Goal: Information Seeking & Learning: Learn about a topic

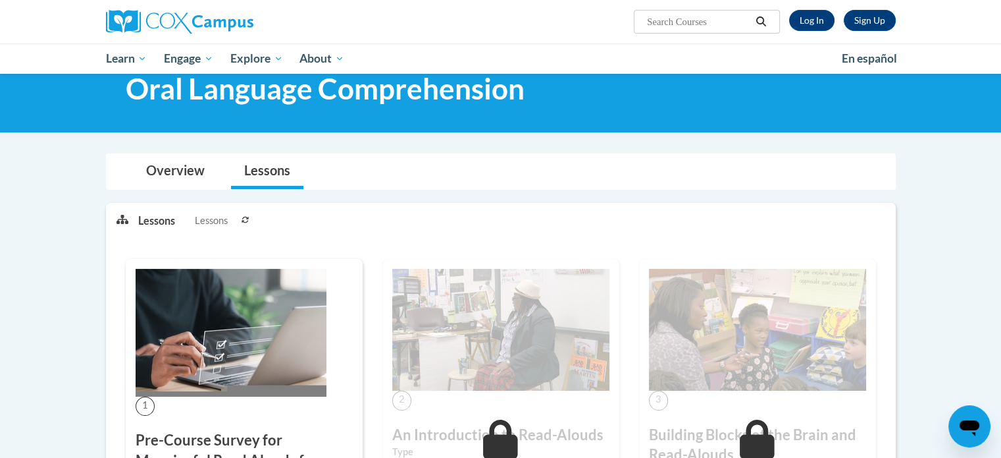
scroll to position [429, 0]
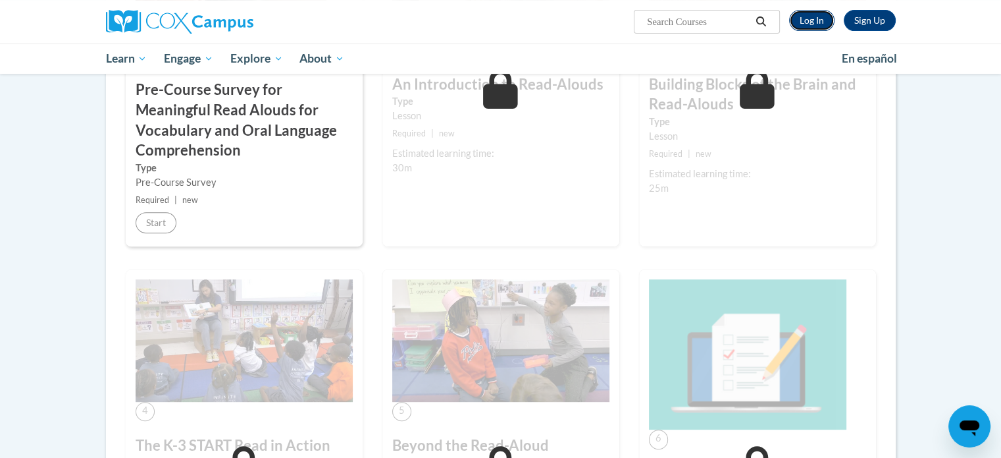
click at [808, 18] on link "Log In" at bounding box center [811, 20] width 45 height 21
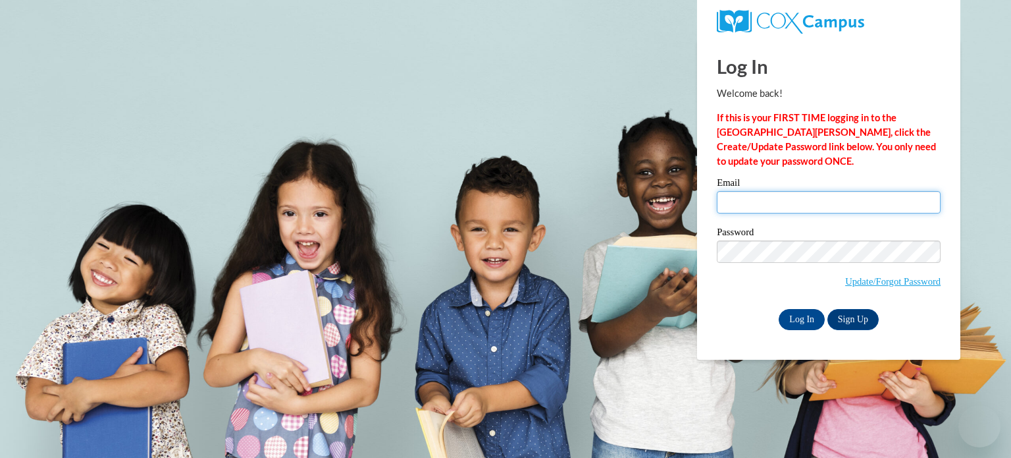
click at [823, 195] on input "Email" at bounding box center [829, 202] width 224 height 22
type input "klowry@kusd.edu"
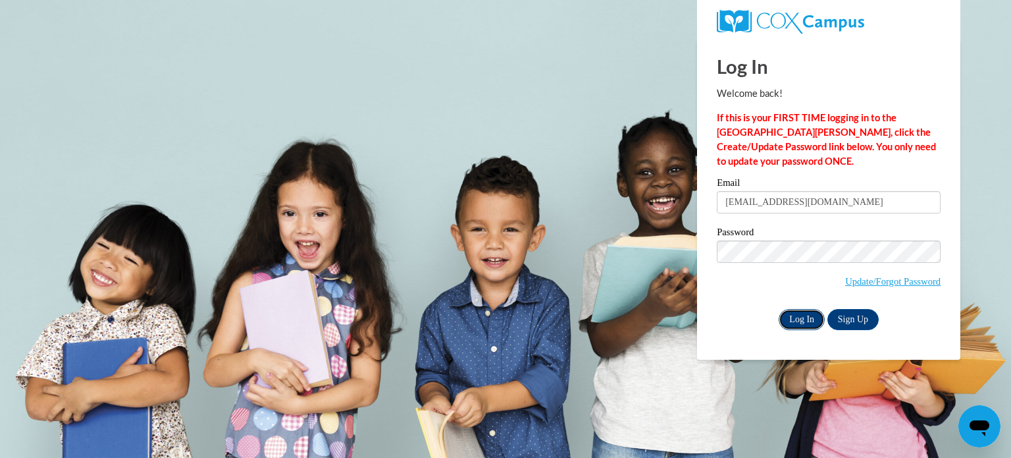
click at [801, 321] on input "Log In" at bounding box center [802, 319] width 46 height 21
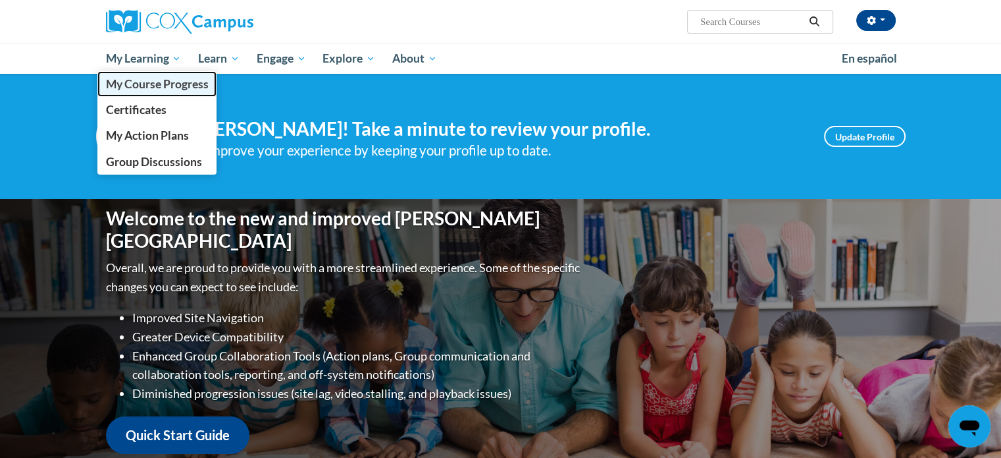
click at [161, 84] on span "My Course Progress" at bounding box center [156, 84] width 103 height 14
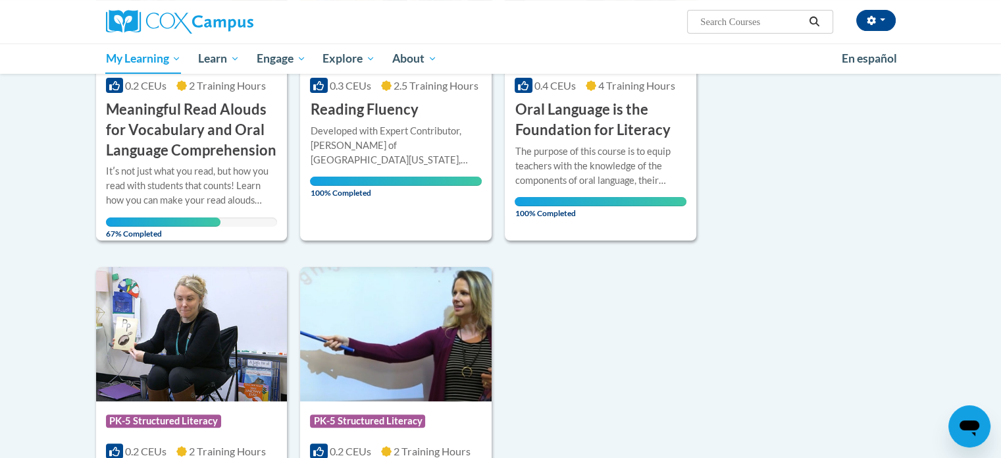
scroll to position [337, 0]
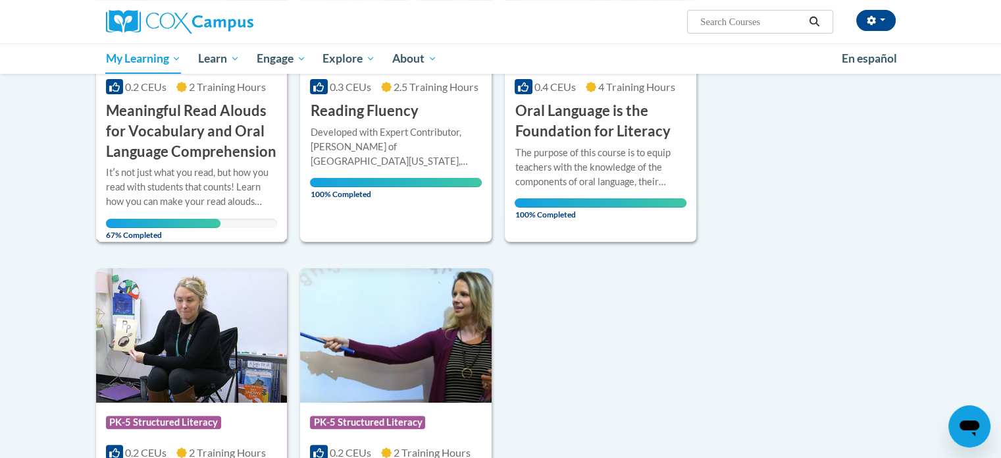
click at [219, 134] on h3 "Meaningful Read Alouds for Vocabulary and Oral Language Comprehension" at bounding box center [192, 131] width 172 height 61
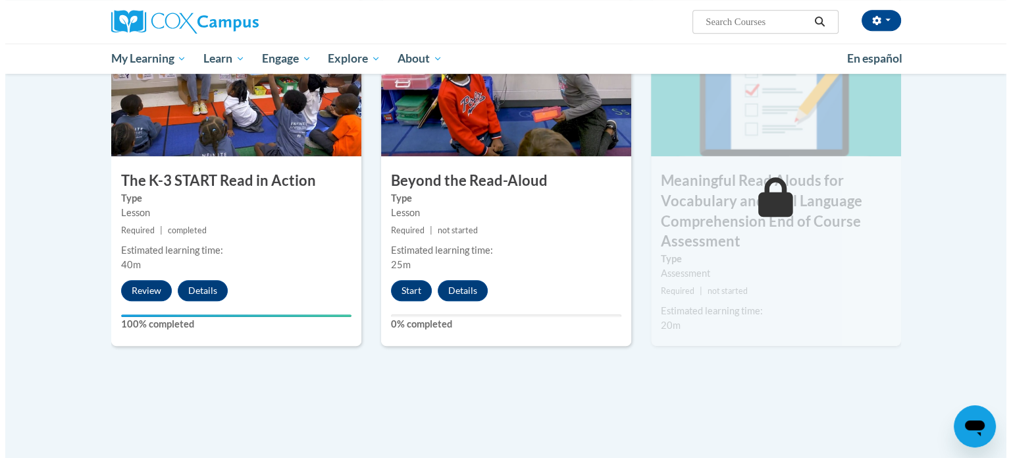
scroll to position [737, 0]
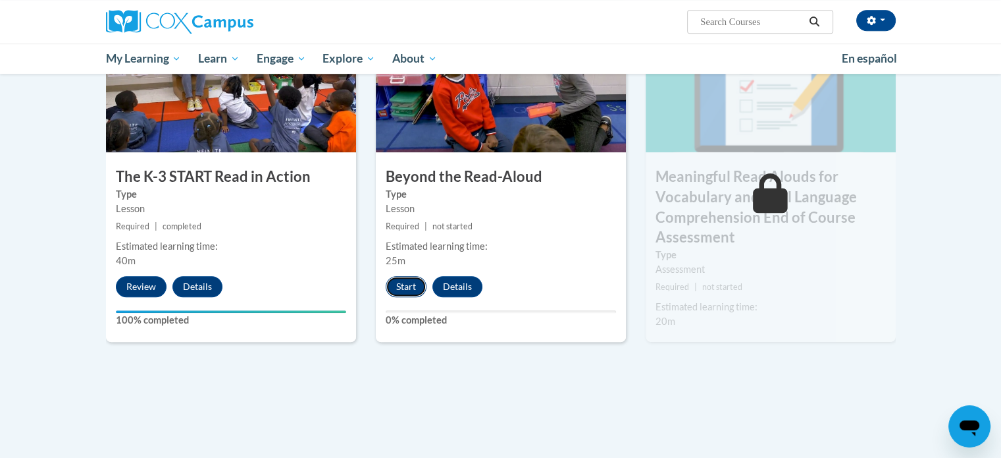
click at [404, 287] on button "Start" at bounding box center [406, 286] width 41 height 21
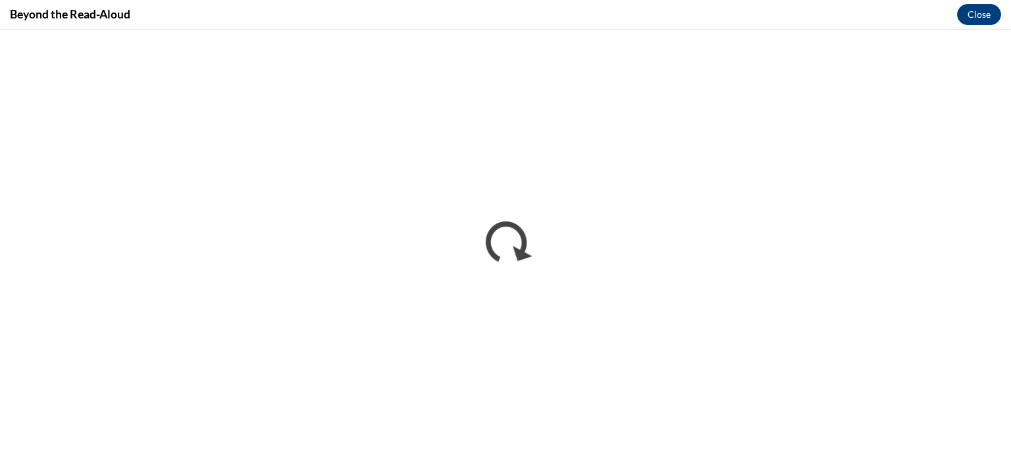
scroll to position [0, 0]
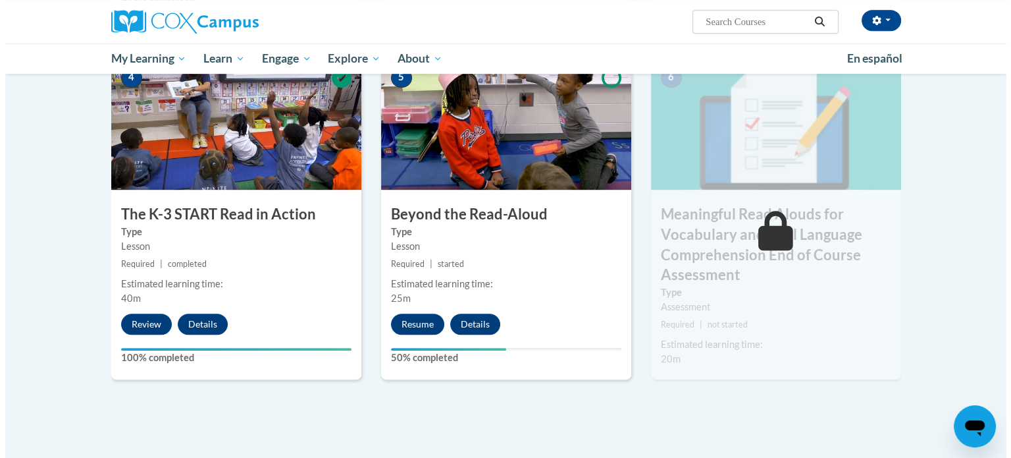
scroll to position [697, 0]
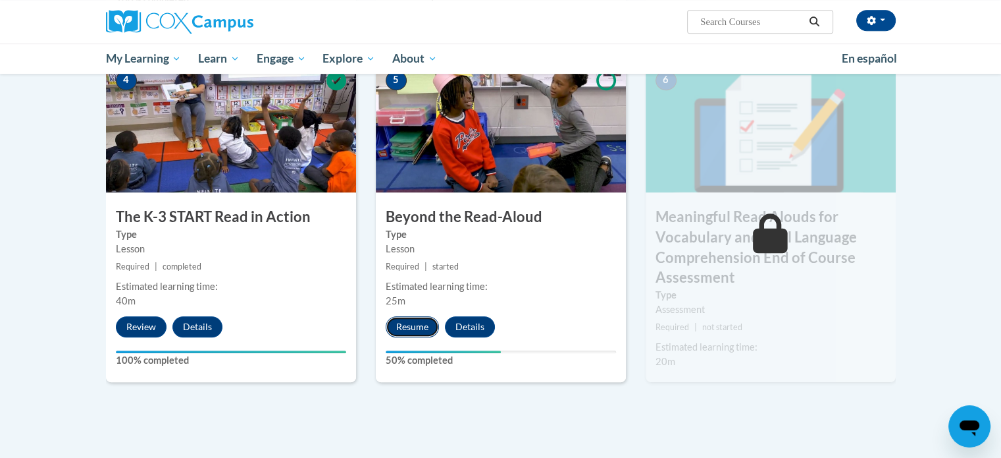
click at [408, 320] on button "Resume" at bounding box center [412, 326] width 53 height 21
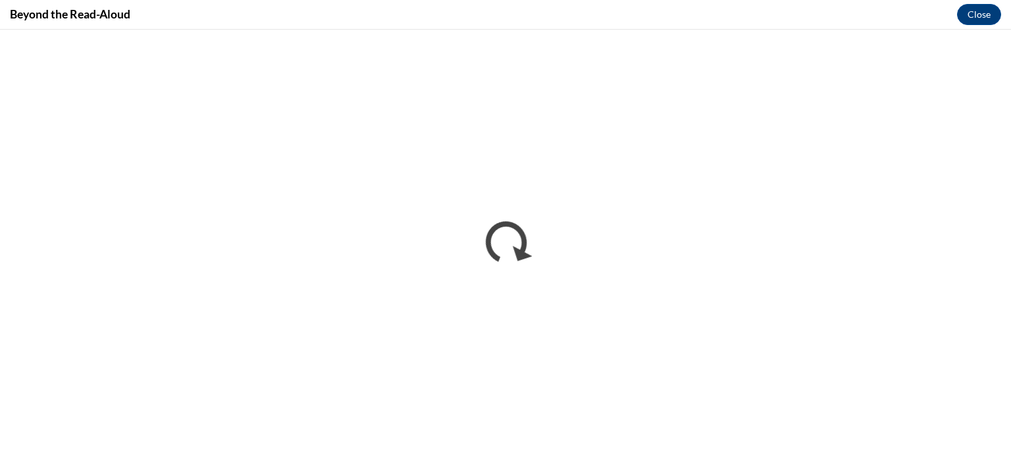
scroll to position [0, 0]
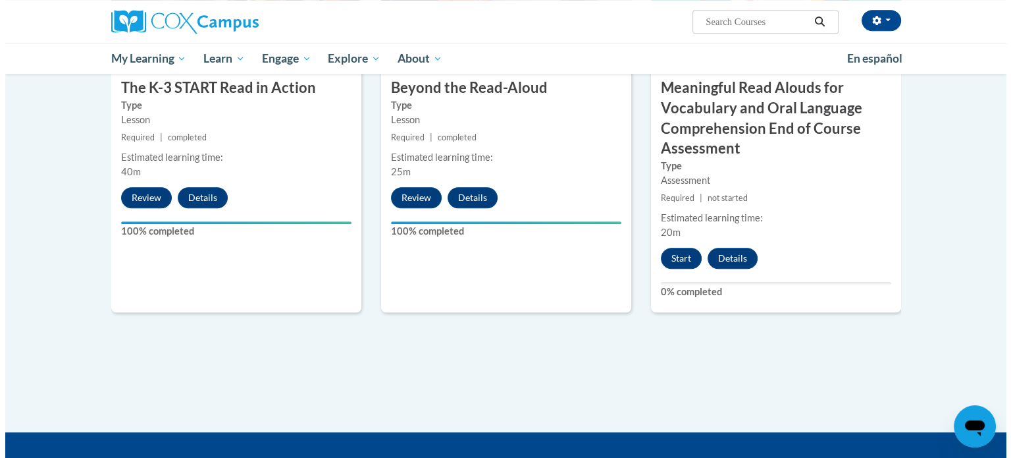
scroll to position [825, 0]
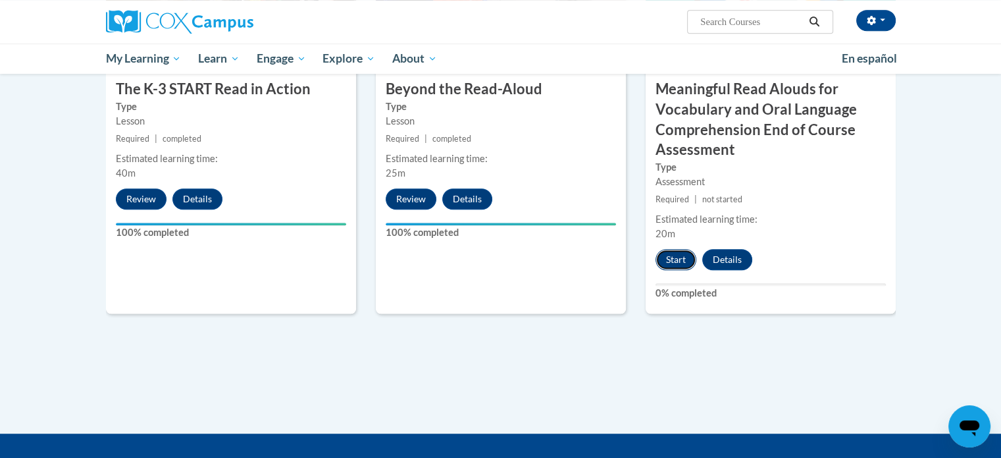
click at [675, 255] on button "Start" at bounding box center [676, 259] width 41 height 21
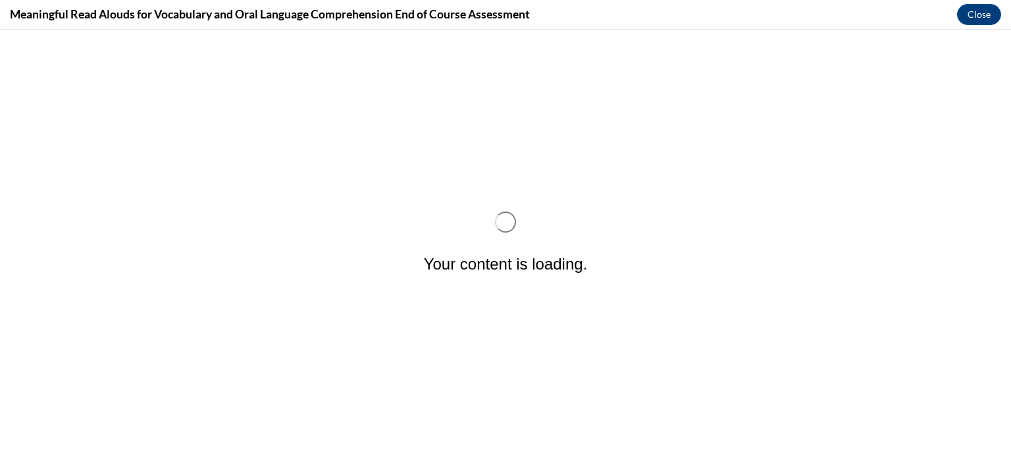
scroll to position [0, 0]
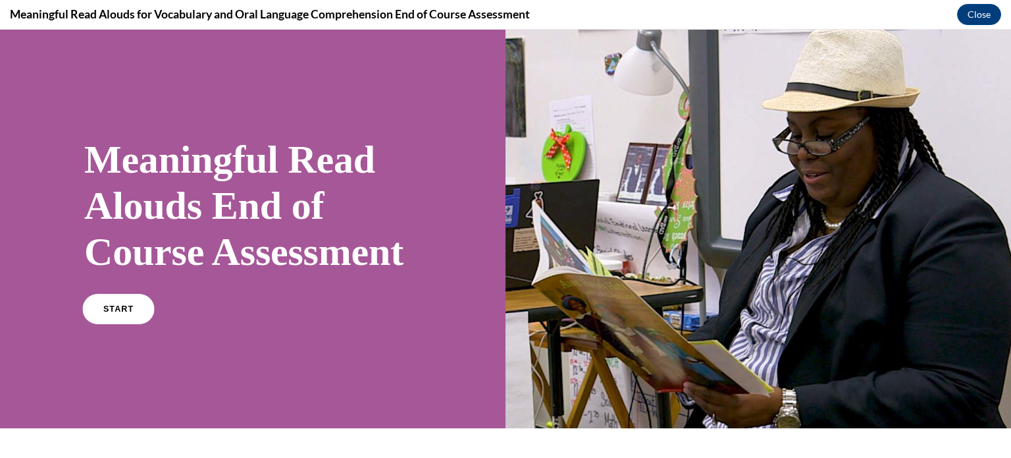
click at [124, 324] on link "START" at bounding box center [118, 309] width 72 height 30
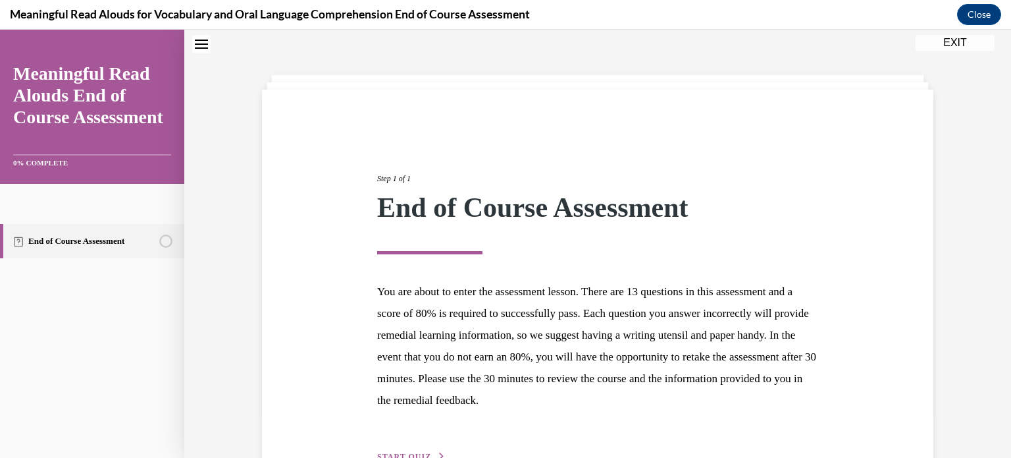
scroll to position [124, 0]
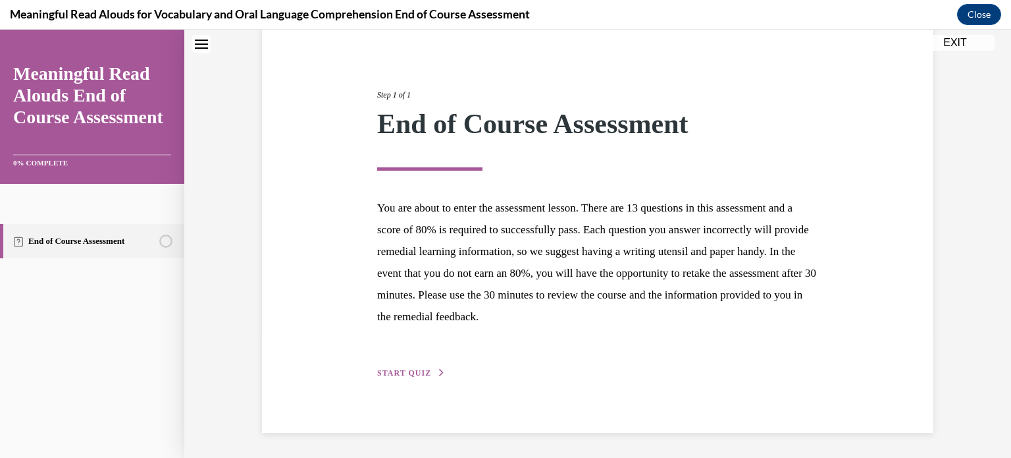
click at [421, 368] on span "START QUIZ" at bounding box center [404, 372] width 54 height 9
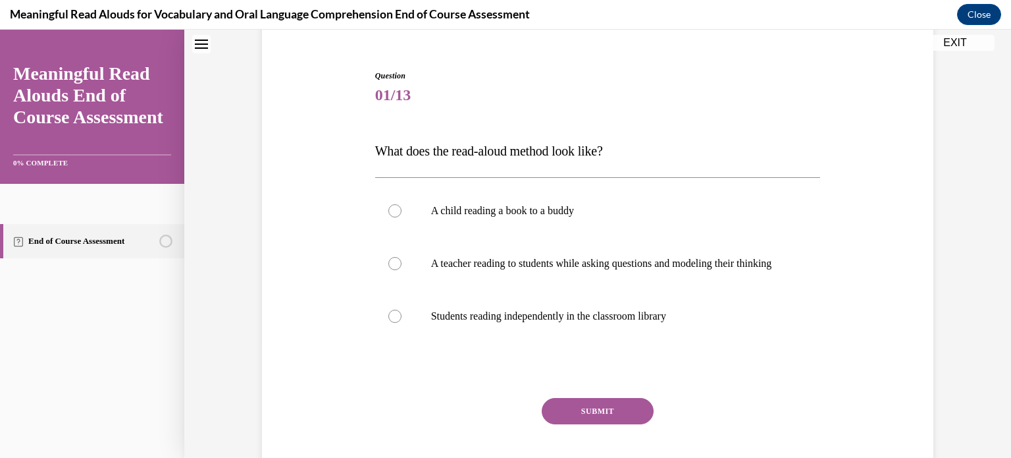
scroll to position [115, 0]
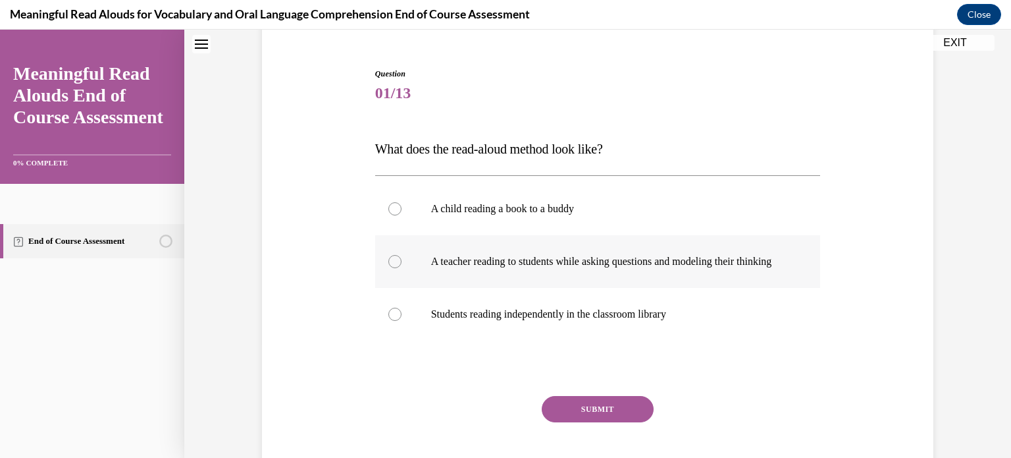
click at [391, 265] on div at bounding box center [394, 261] width 13 height 13
click at [391, 265] on input "A teacher reading to students while asking questions and modeling their thinking" at bounding box center [394, 261] width 13 height 13
radio input "true"
click at [593, 416] on button "SUBMIT" at bounding box center [598, 409] width 112 height 26
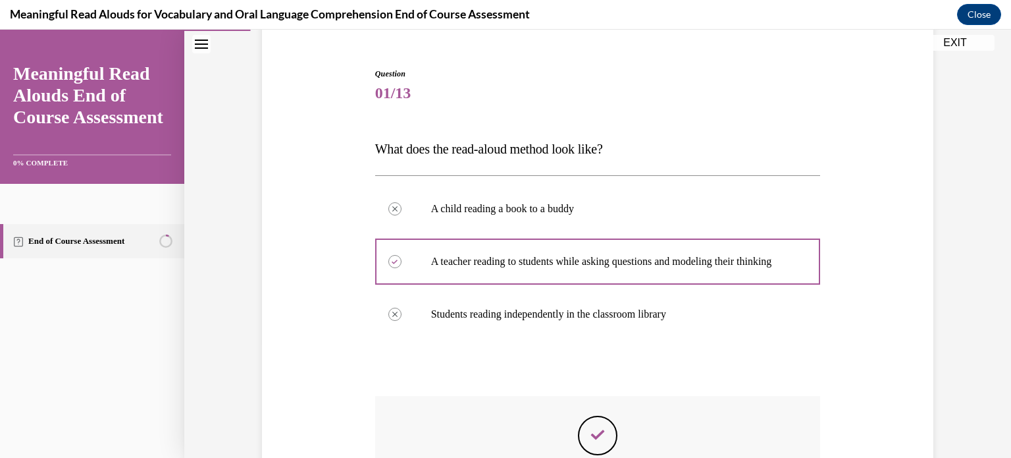
scroll to position [307, 0]
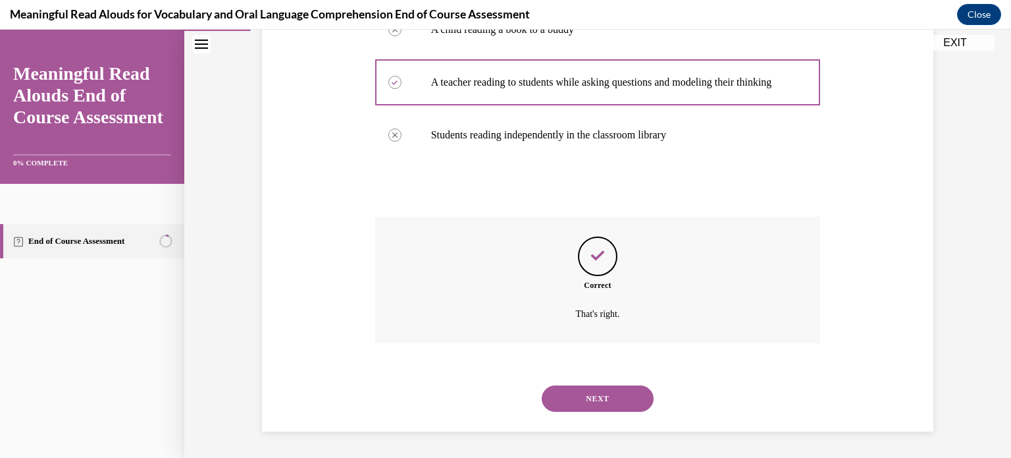
click at [593, 396] on button "NEXT" at bounding box center [598, 398] width 112 height 26
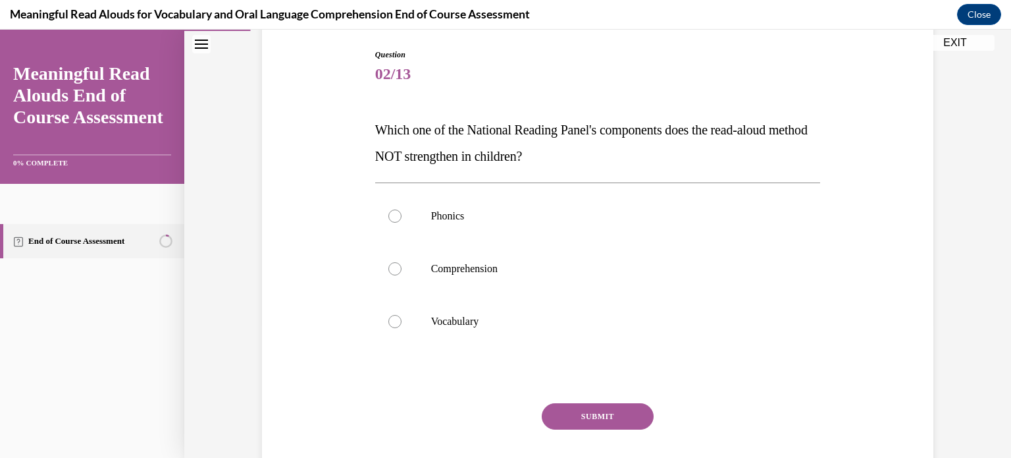
scroll to position [134, 0]
click at [388, 215] on div at bounding box center [394, 215] width 13 height 13
click at [388, 215] on input "Phonics" at bounding box center [394, 215] width 13 height 13
radio input "true"
click at [595, 417] on button "SUBMIT" at bounding box center [598, 416] width 112 height 26
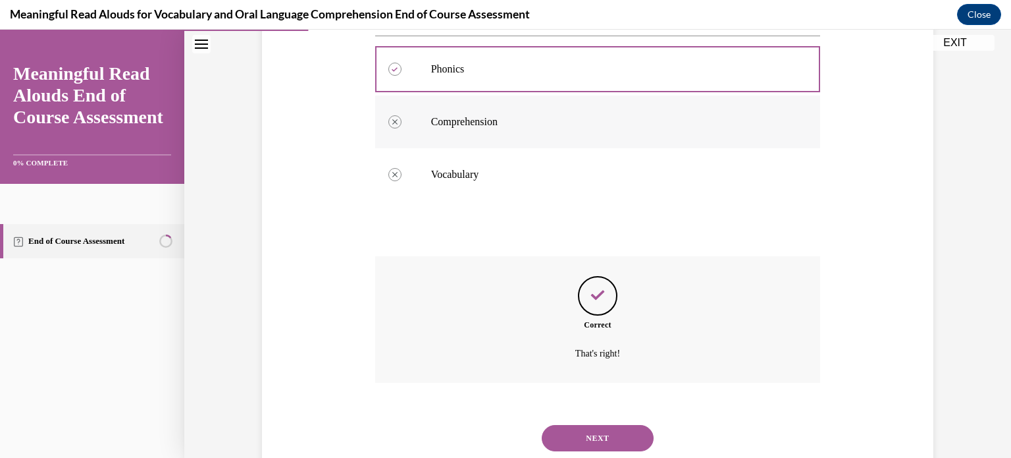
scroll to position [320, 0]
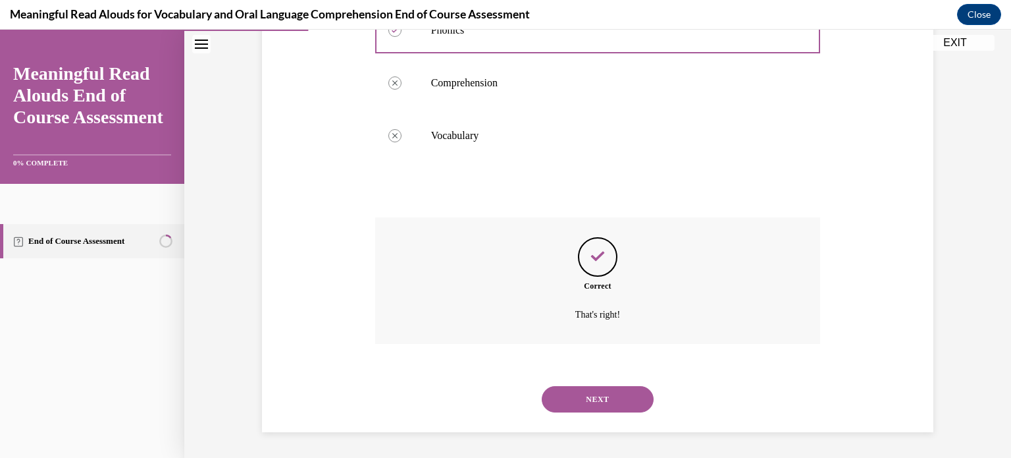
drag, startPoint x: 516, startPoint y: 116, endPoint x: 880, endPoint y: 300, distance: 407.8
click at [880, 300] on div "Question 02/13 Which one of the National Reading Panel's components does the re…" at bounding box center [598, 128] width 678 height 608
click at [598, 404] on button "NEXT" at bounding box center [598, 399] width 112 height 26
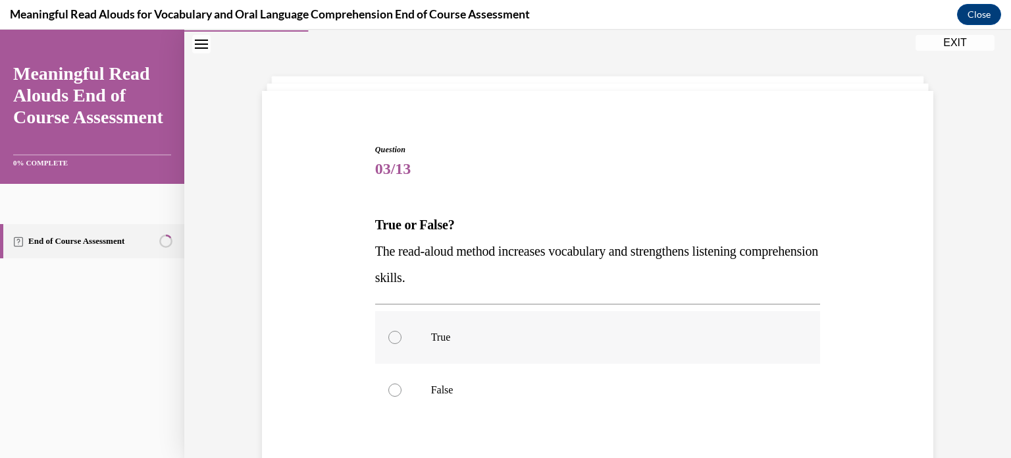
click at [390, 336] on div at bounding box center [394, 336] width 13 height 13
click at [390, 336] on input "True" at bounding box center [394, 336] width 13 height 13
radio input "true"
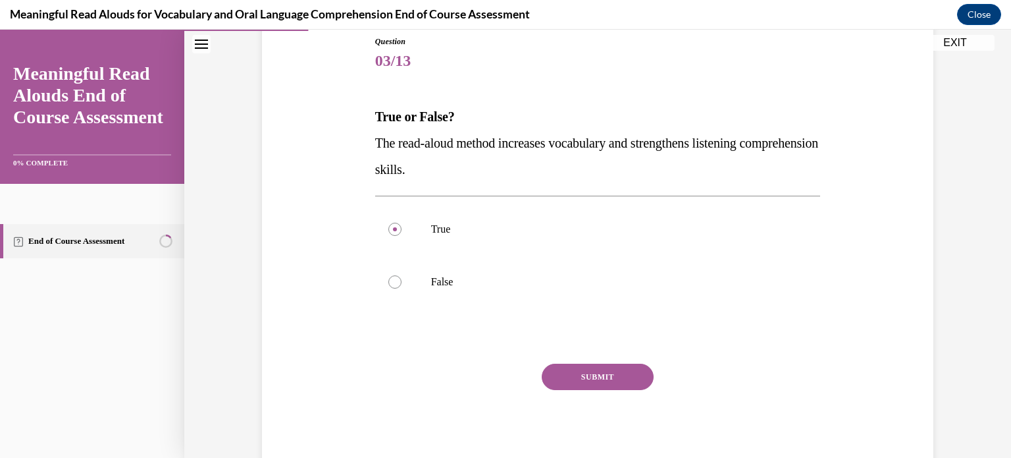
click at [611, 373] on button "SUBMIT" at bounding box center [598, 376] width 112 height 26
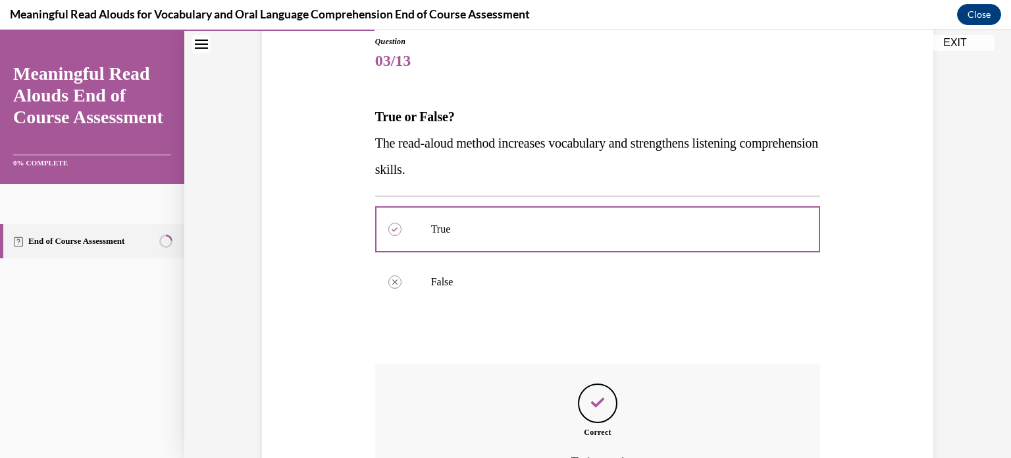
scroll to position [294, 0]
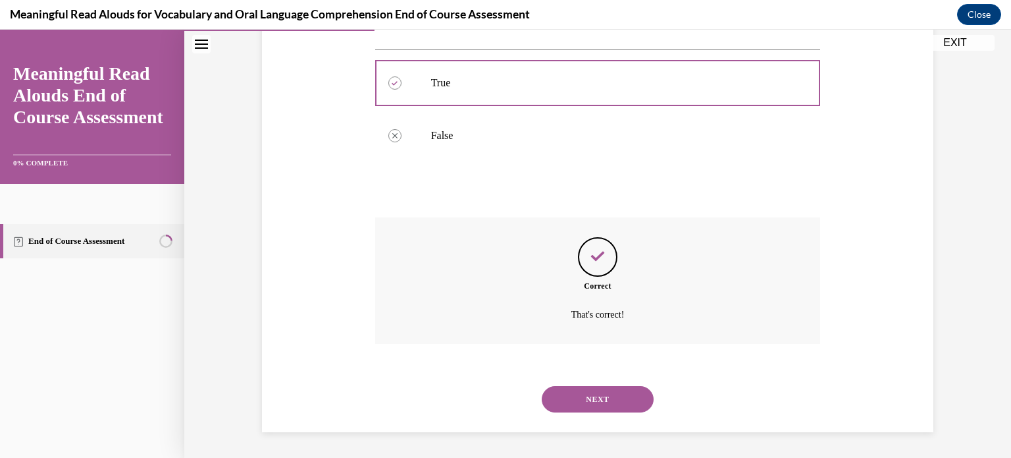
click at [583, 394] on button "NEXT" at bounding box center [598, 399] width 112 height 26
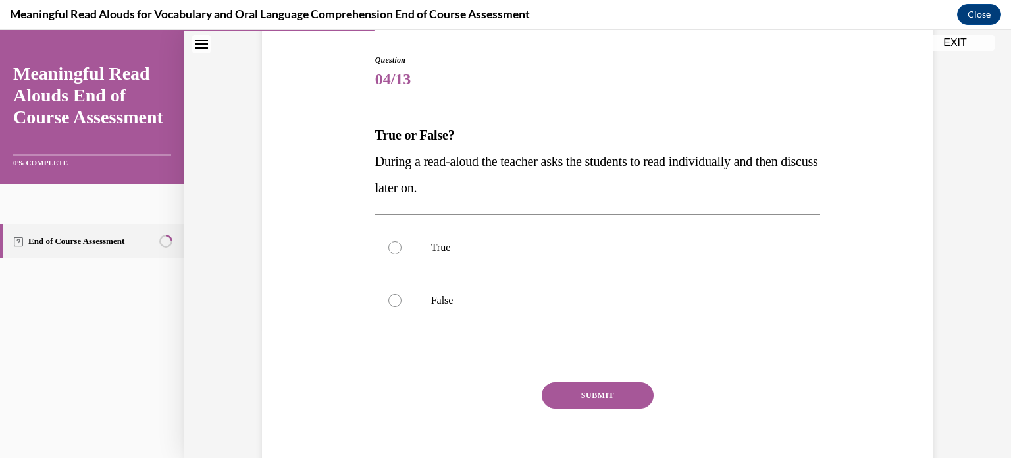
scroll to position [129, 0]
click at [390, 300] on div at bounding box center [394, 300] width 13 height 13
click at [390, 300] on input "False" at bounding box center [394, 300] width 13 height 13
radio input "true"
click at [597, 392] on button "SUBMIT" at bounding box center [598, 395] width 112 height 26
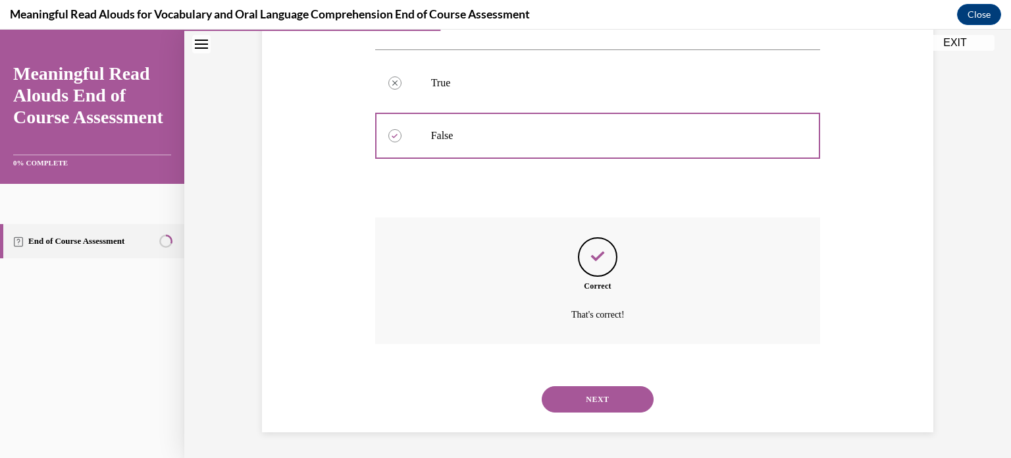
click at [593, 398] on button "NEXT" at bounding box center [598, 399] width 112 height 26
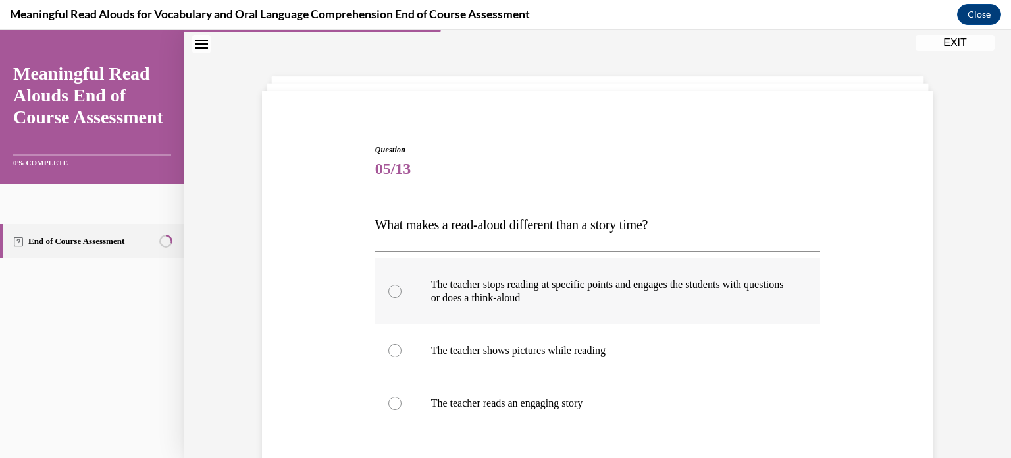
scroll to position [95, 0]
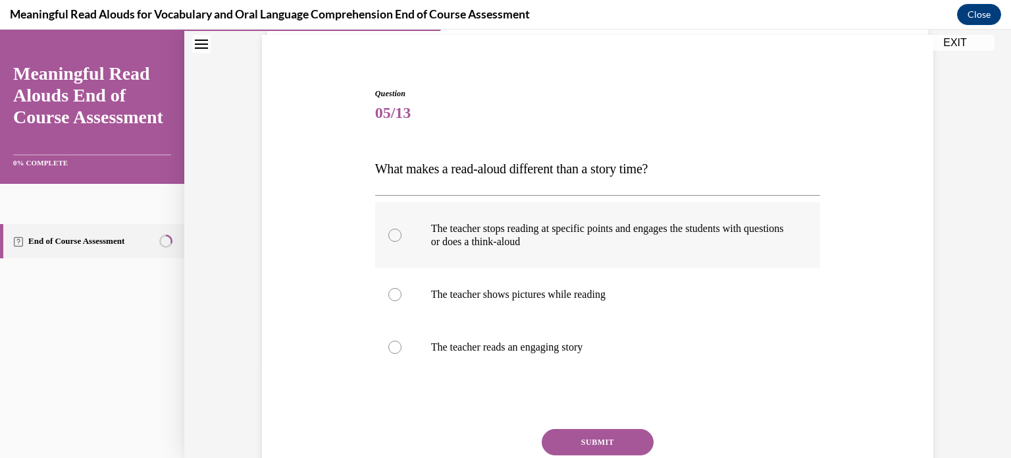
click at [389, 232] on div at bounding box center [394, 234] width 13 height 13
click at [389, 232] on input "The teacher stops reading at specific points and engages the students with ques…" at bounding box center [394, 234] width 13 height 13
radio input "true"
click at [592, 442] on button "SUBMIT" at bounding box center [598, 442] width 112 height 26
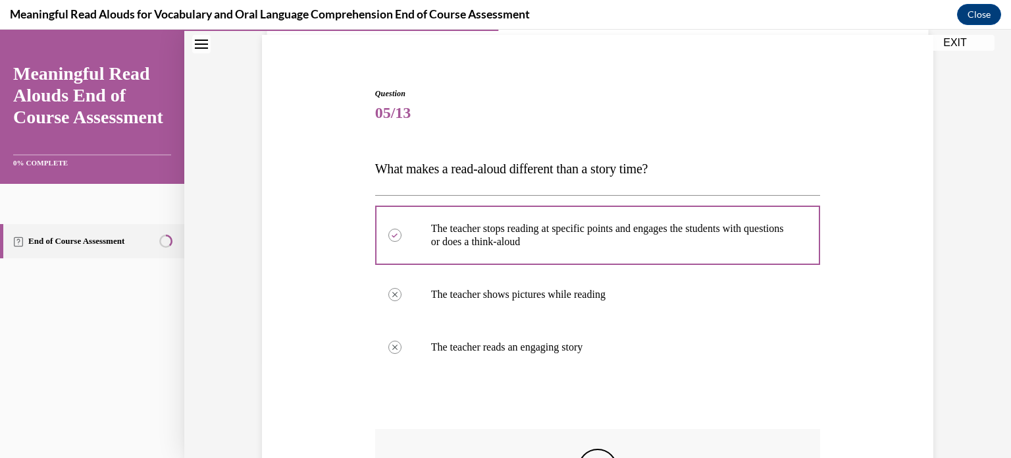
scroll to position [307, 0]
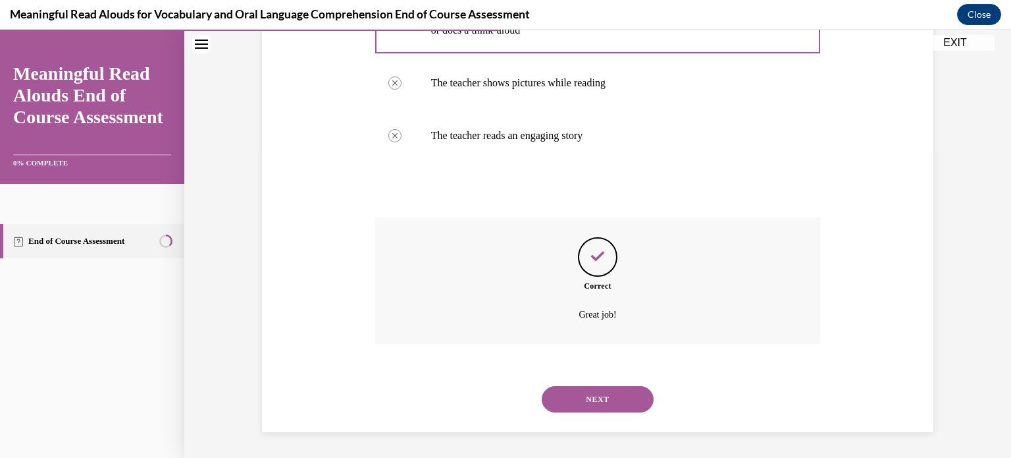
click at [600, 394] on button "NEXT" at bounding box center [598, 399] width 112 height 26
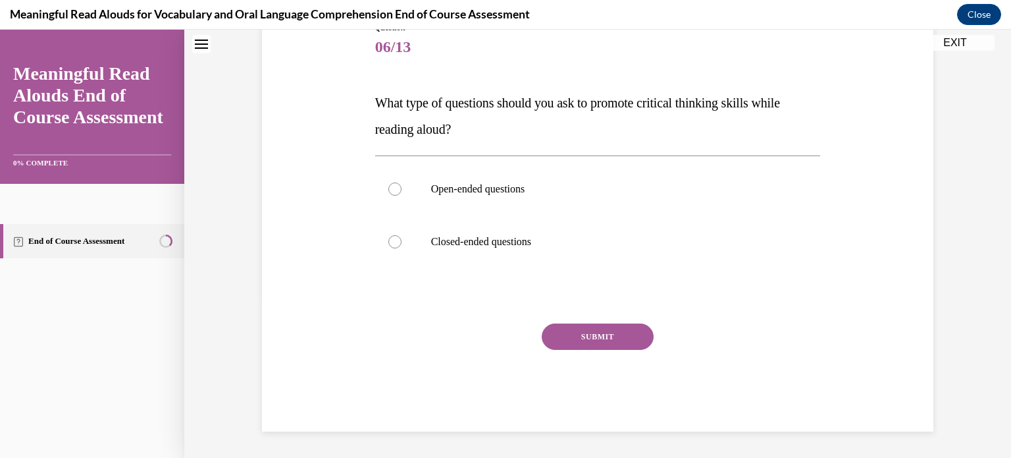
scroll to position [40, 0]
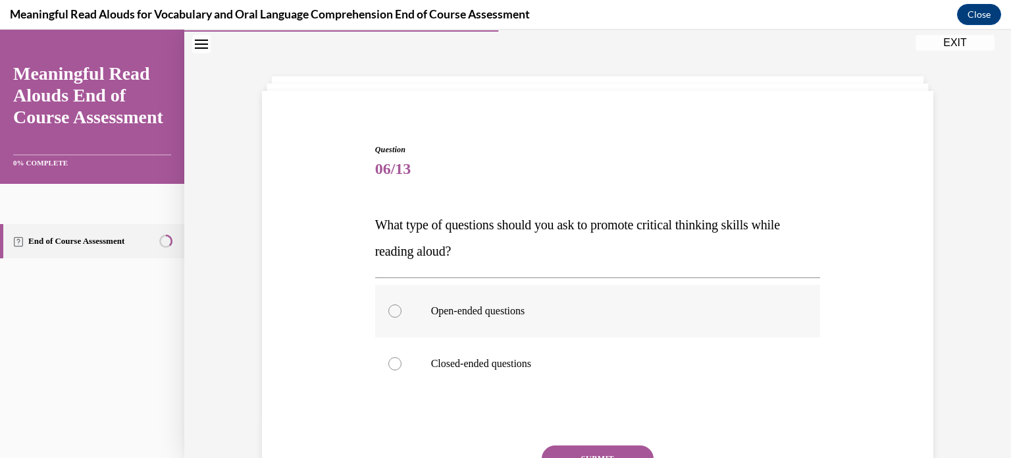
click at [392, 309] on div at bounding box center [394, 310] width 13 height 13
click at [392, 309] on input "Open-ended questions" at bounding box center [394, 310] width 13 height 13
radio input "true"
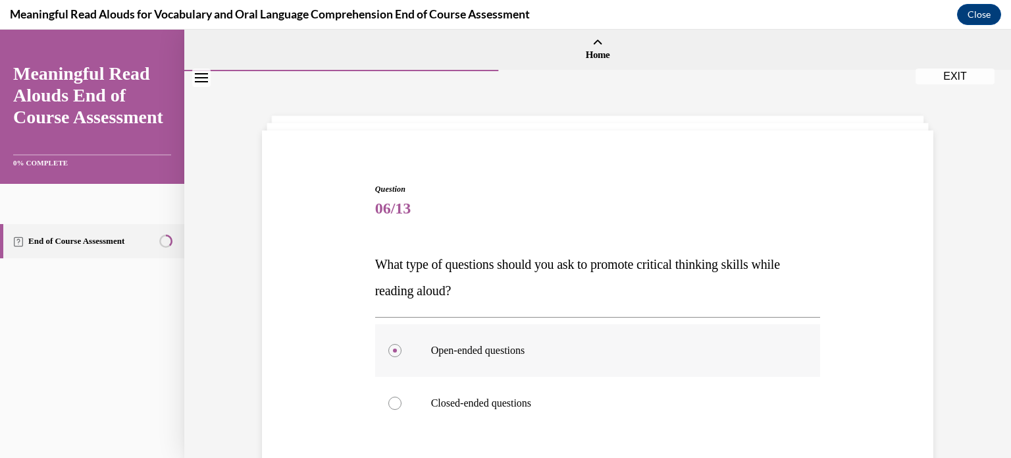
scroll to position [121, 0]
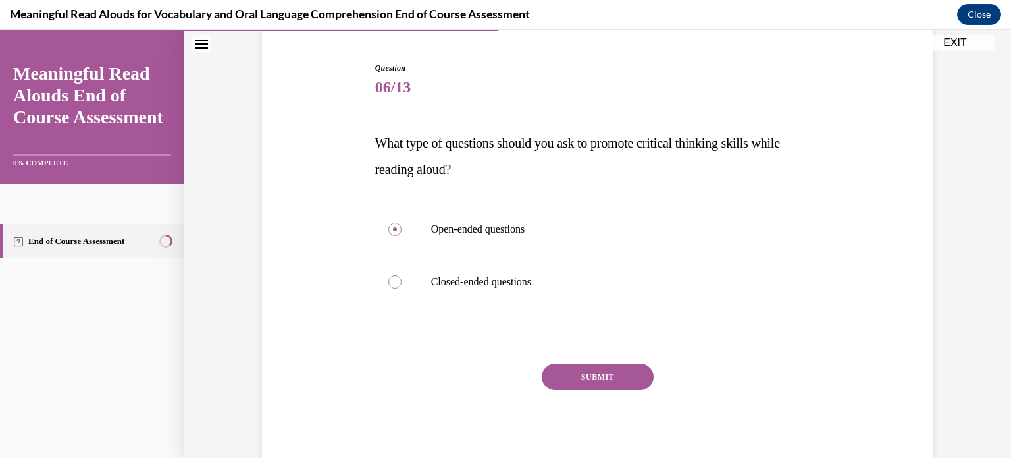
click at [608, 373] on button "SUBMIT" at bounding box center [598, 376] width 112 height 26
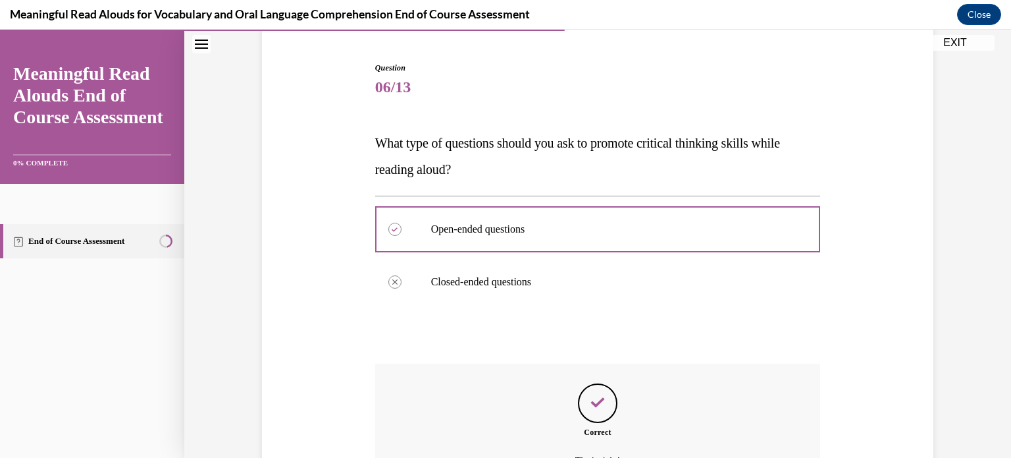
scroll to position [267, 0]
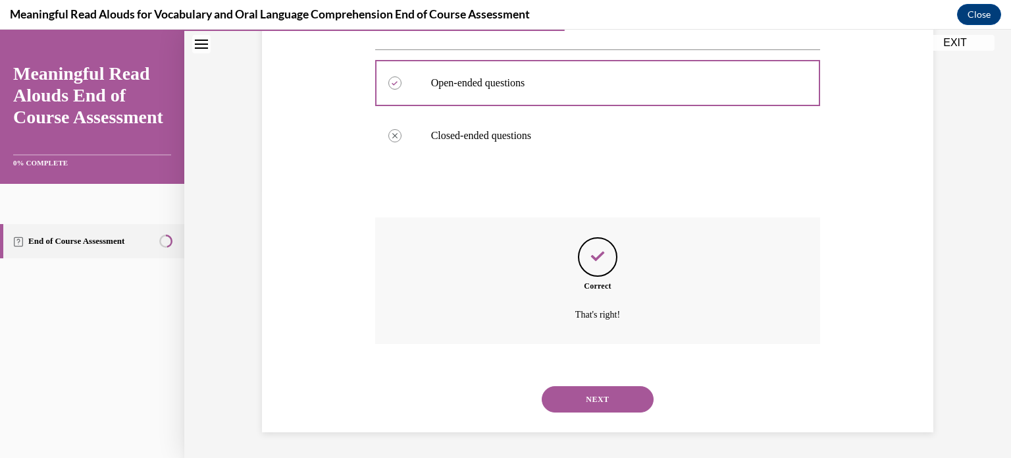
click at [596, 392] on button "NEXT" at bounding box center [598, 399] width 112 height 26
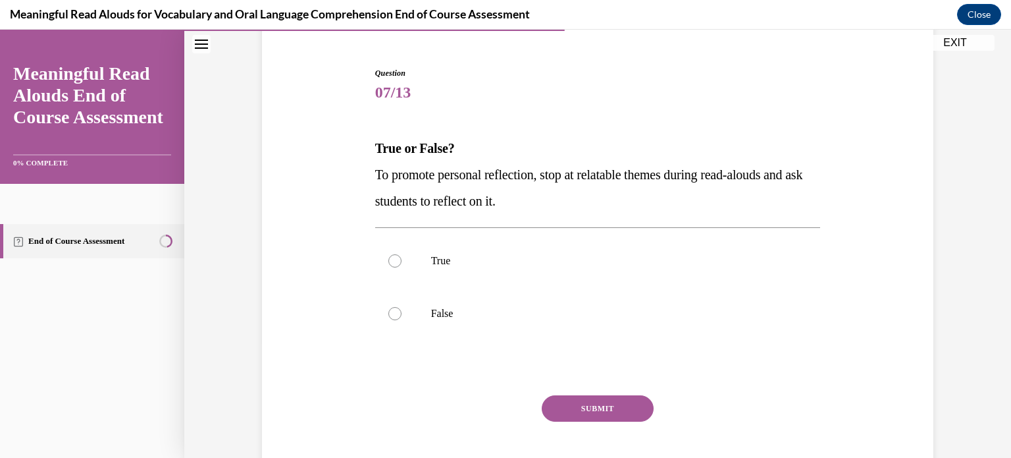
scroll to position [129, 0]
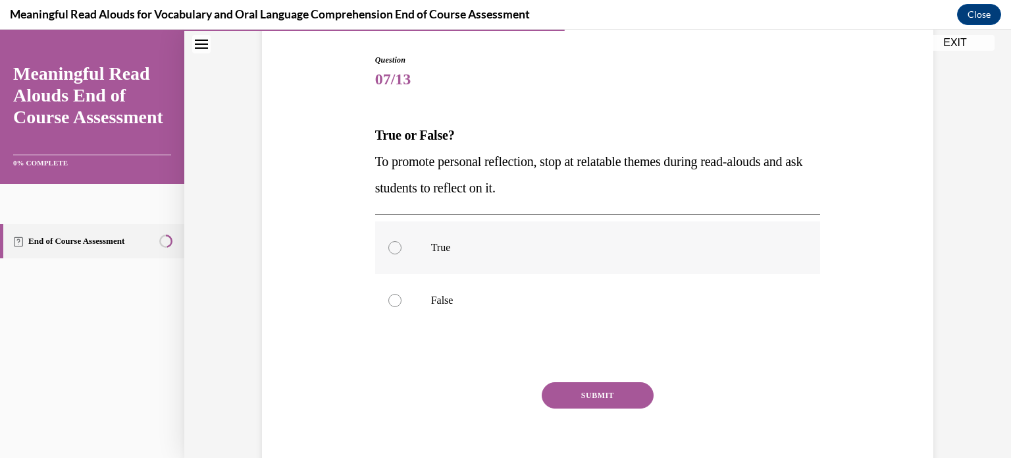
click at [391, 249] on div at bounding box center [394, 247] width 13 height 13
click at [391, 249] on input "True" at bounding box center [394, 247] width 13 height 13
radio input "true"
click at [579, 391] on button "SUBMIT" at bounding box center [598, 395] width 112 height 26
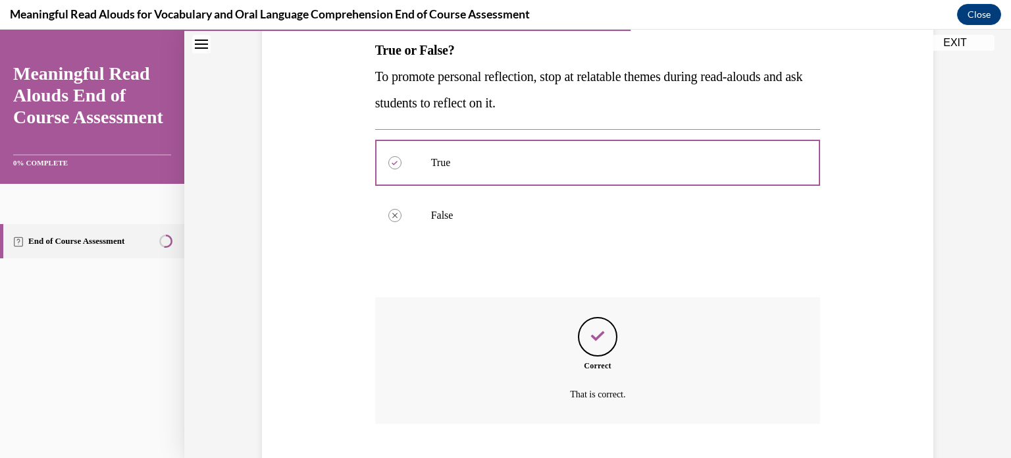
scroll to position [271, 0]
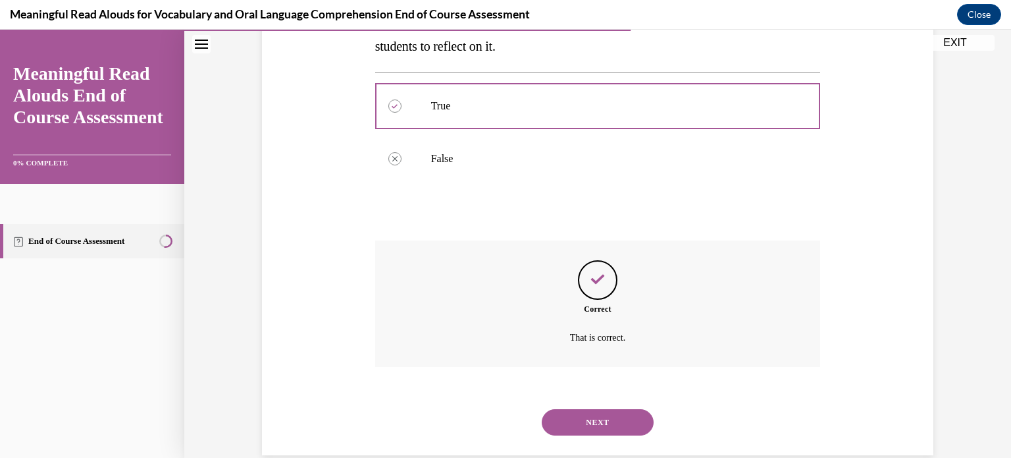
click at [592, 419] on button "NEXT" at bounding box center [598, 422] width 112 height 26
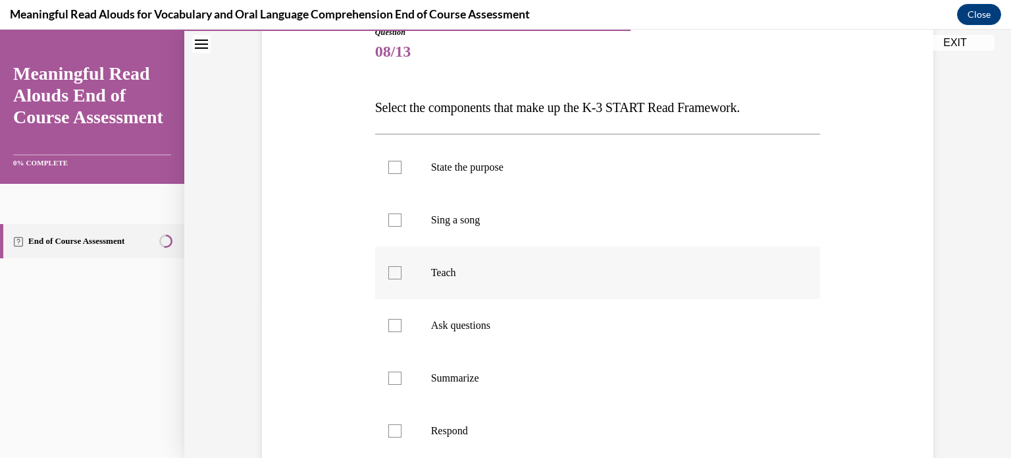
scroll to position [157, 0]
click at [392, 163] on div at bounding box center [394, 166] width 13 height 13
click at [392, 163] on input "State the purpose" at bounding box center [394, 166] width 13 height 13
checkbox input "true"
click at [388, 265] on div at bounding box center [394, 271] width 13 height 13
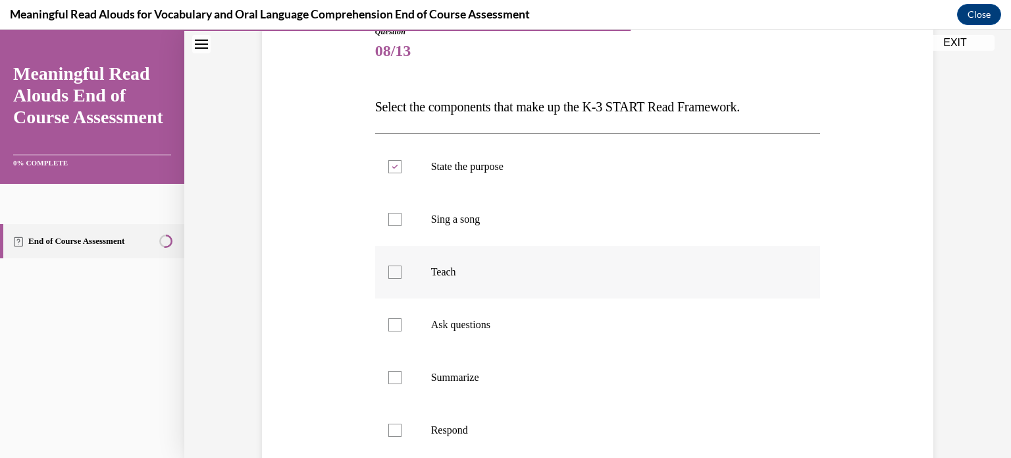
click at [388, 265] on input "Teach" at bounding box center [394, 271] width 13 height 13
checkbox input "true"
click at [388, 327] on div at bounding box center [394, 324] width 13 height 13
click at [388, 327] on input "Ask questions" at bounding box center [394, 324] width 13 height 13
checkbox input "true"
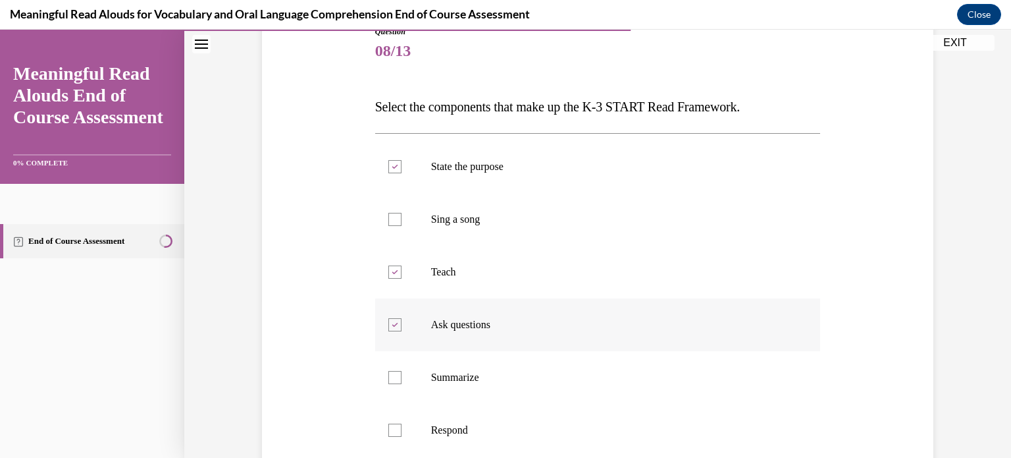
scroll to position [262, 0]
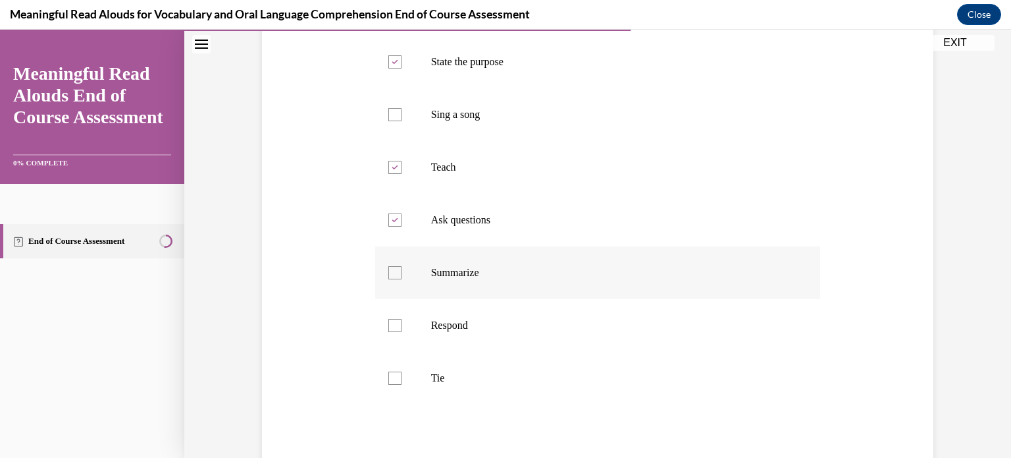
click at [388, 269] on div at bounding box center [394, 272] width 13 height 13
click at [388, 269] on input "Summarize" at bounding box center [394, 272] width 13 height 13
checkbox input "true"
click at [388, 325] on div at bounding box center [394, 325] width 13 height 13
click at [388, 325] on input "Respond" at bounding box center [394, 325] width 13 height 13
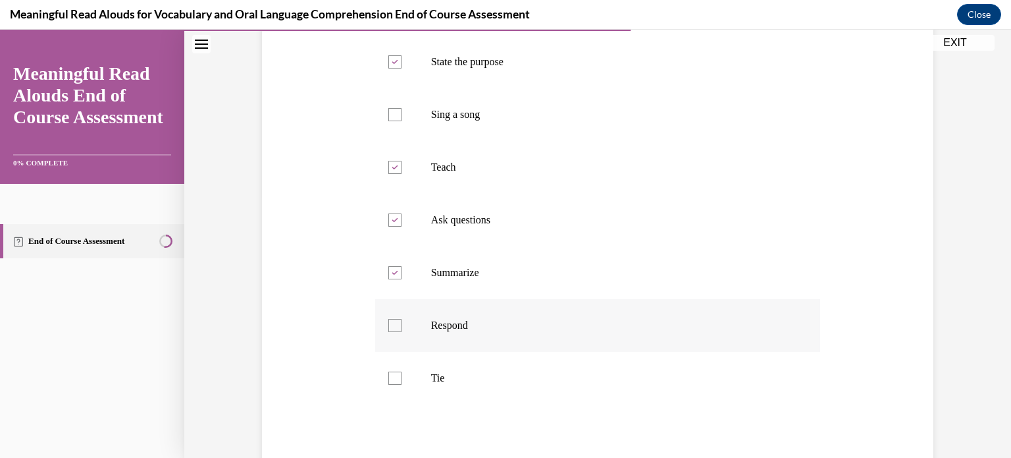
checkbox input "true"
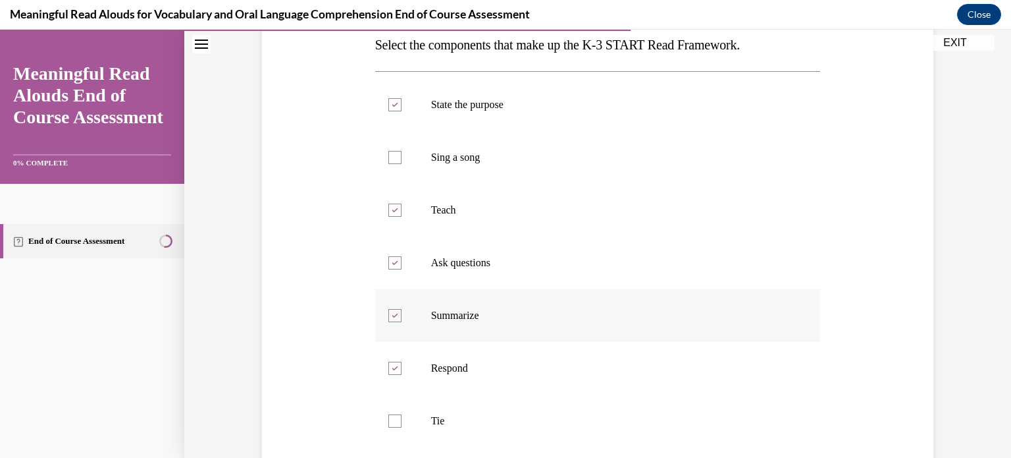
scroll to position [300, 0]
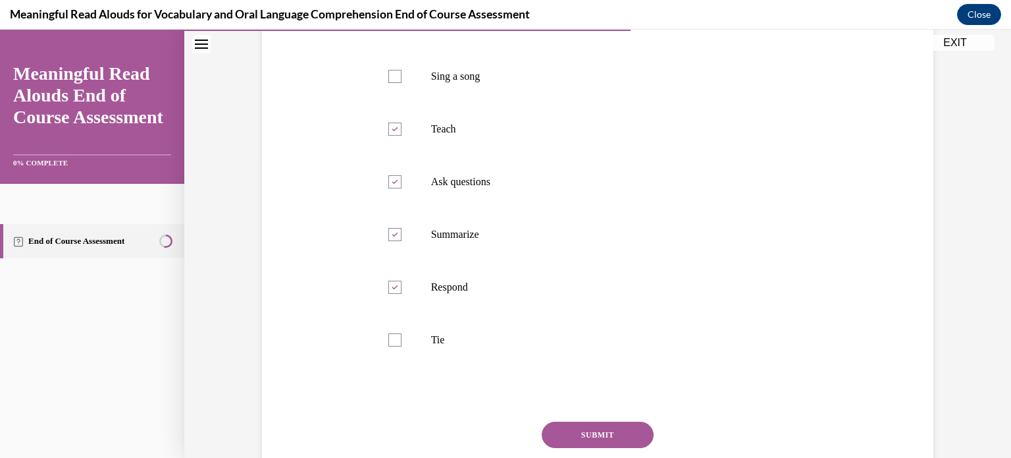
click at [594, 424] on button "SUBMIT" at bounding box center [598, 434] width 112 height 26
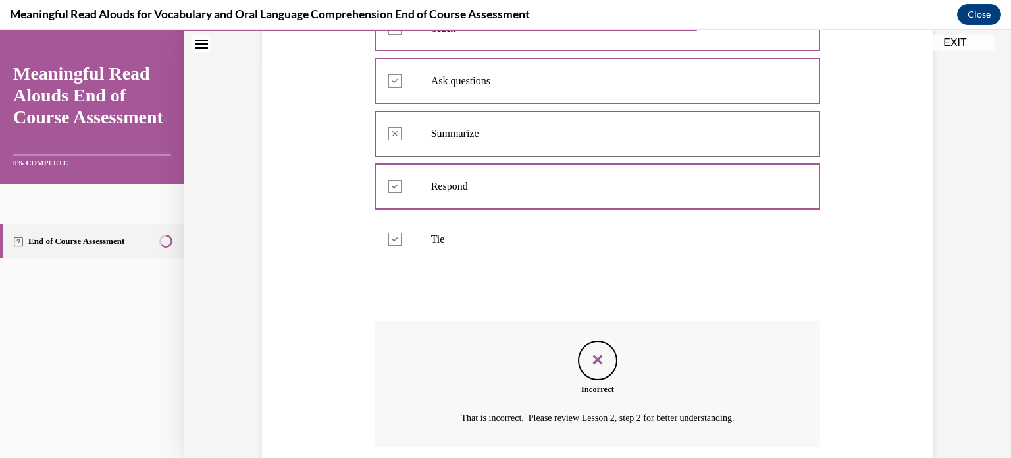
scroll to position [504, 0]
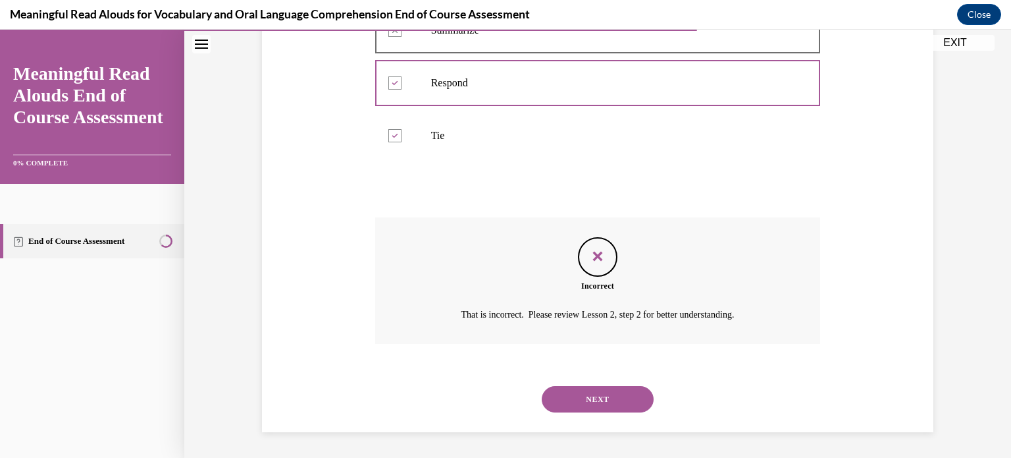
click at [591, 394] on button "NEXT" at bounding box center [598, 399] width 112 height 26
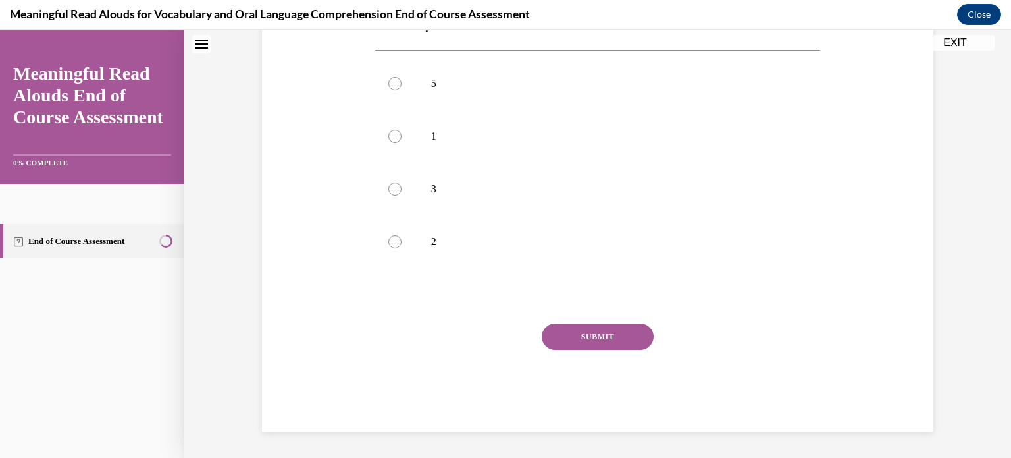
scroll to position [40, 0]
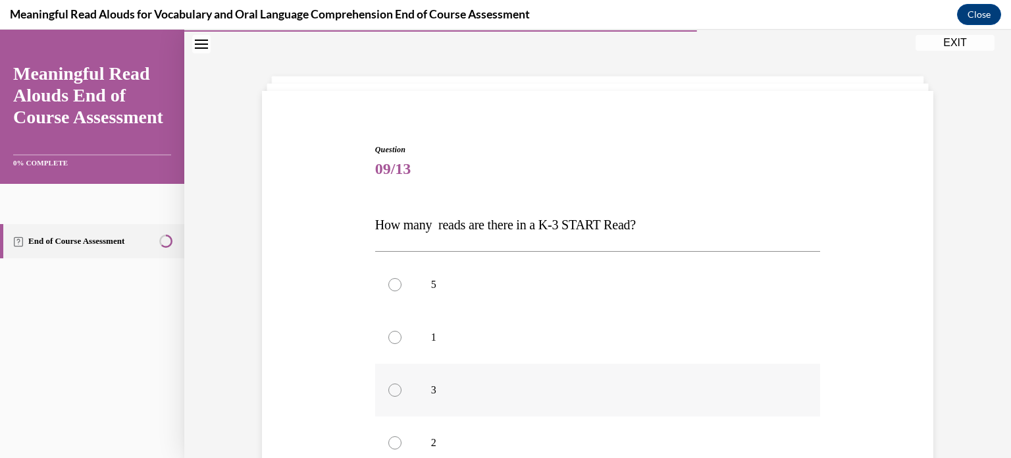
click at [392, 390] on div at bounding box center [394, 389] width 13 height 13
click at [392, 390] on input "3" at bounding box center [394, 389] width 13 height 13
radio input "true"
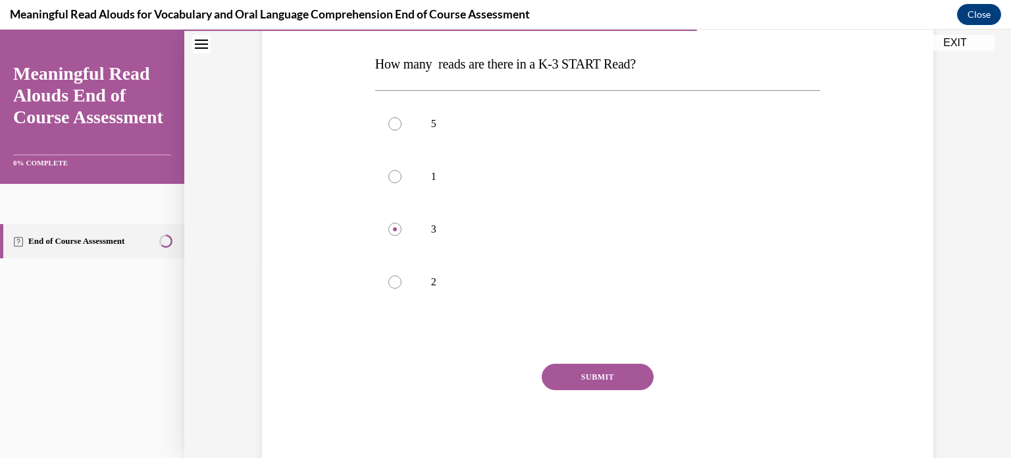
click at [600, 373] on button "SUBMIT" at bounding box center [598, 376] width 112 height 26
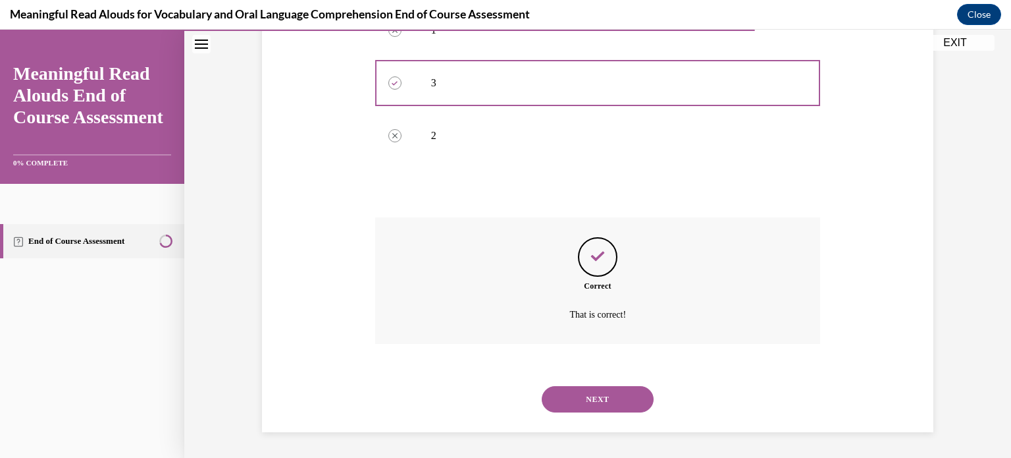
click at [610, 394] on button "NEXT" at bounding box center [598, 399] width 112 height 26
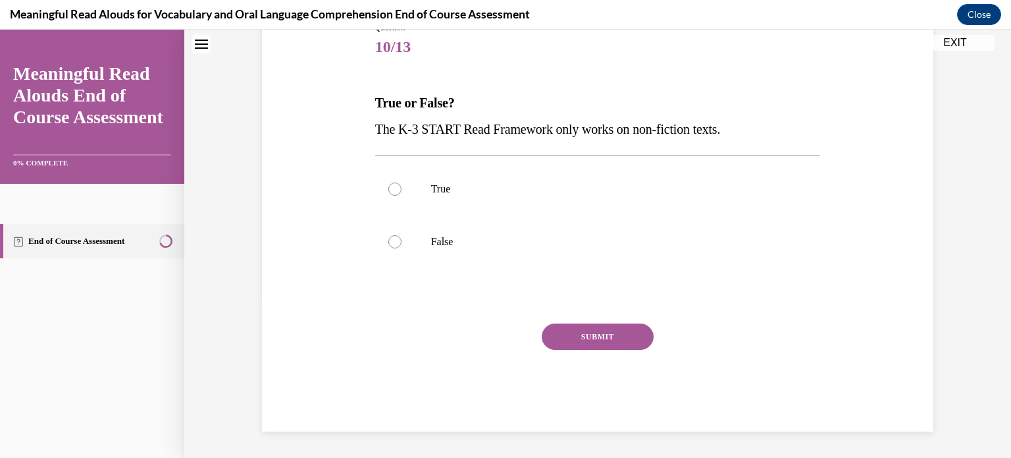
scroll to position [40, 0]
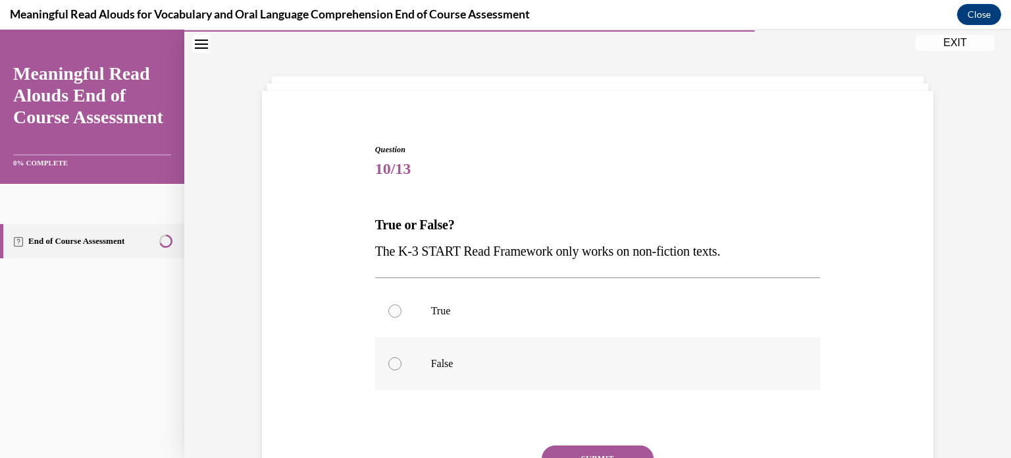
click at [392, 367] on div at bounding box center [394, 363] width 13 height 13
click at [392, 367] on input "False" at bounding box center [394, 363] width 13 height 13
radio input "true"
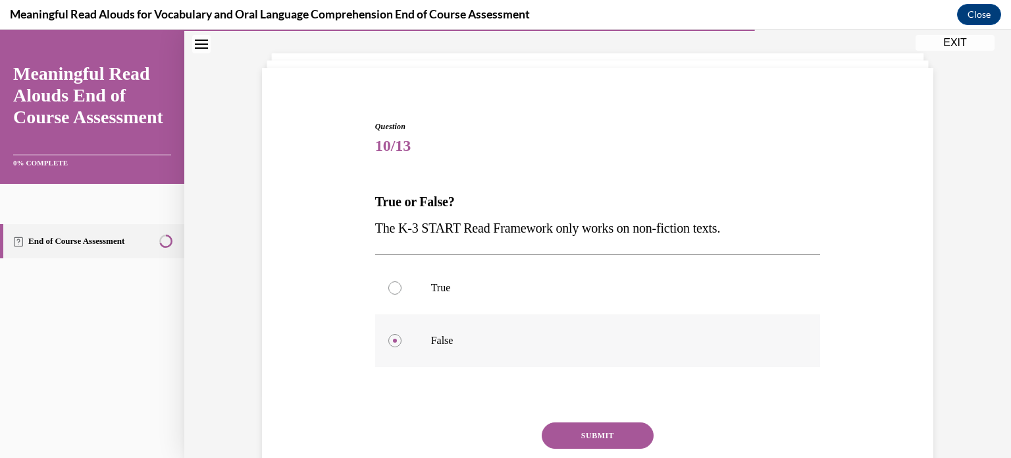
scroll to position [63, 0]
click at [584, 432] on button "SUBMIT" at bounding box center [598, 434] width 112 height 26
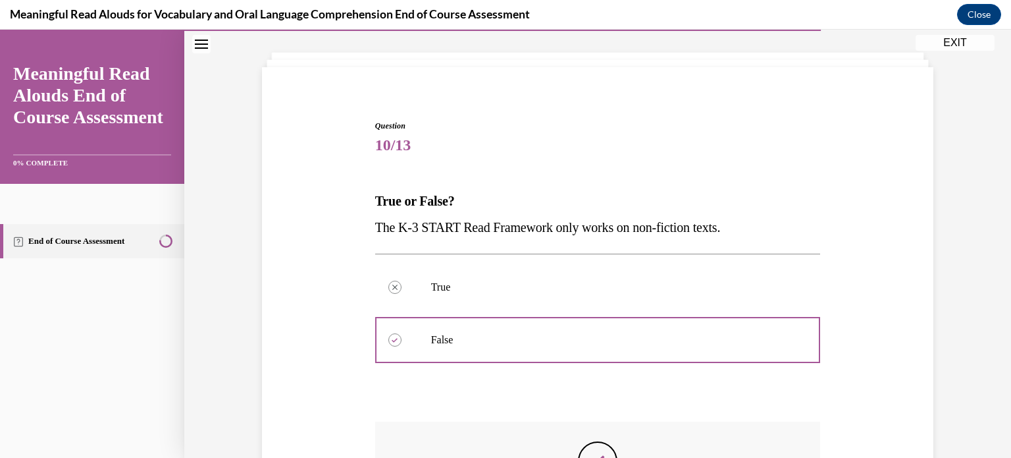
scroll to position [232, 0]
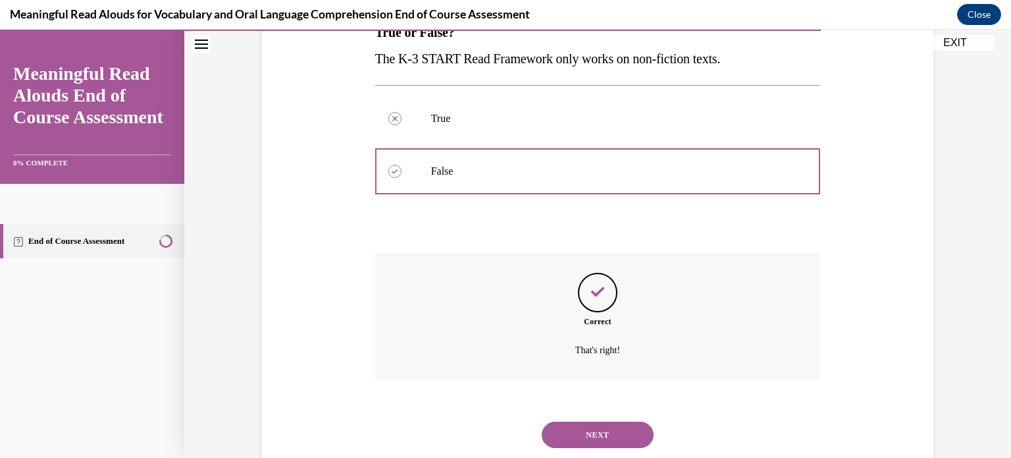
click at [593, 433] on button "NEXT" at bounding box center [598, 434] width 112 height 26
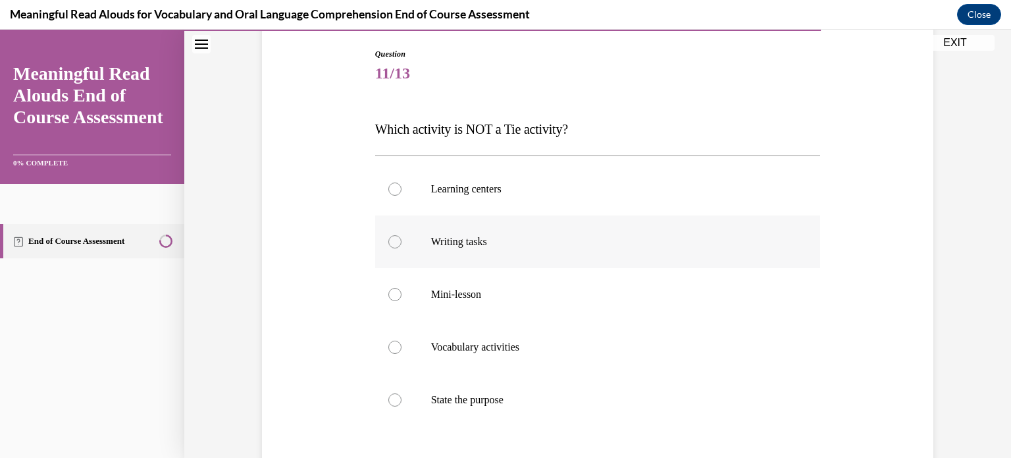
scroll to position [142, 0]
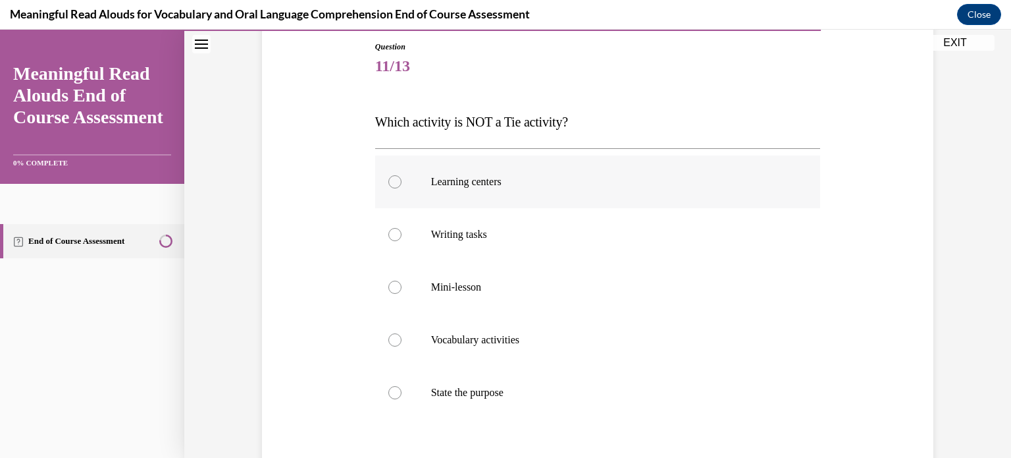
click at [388, 180] on div at bounding box center [394, 181] width 13 height 13
click at [388, 180] on input "Learning centers" at bounding box center [394, 181] width 13 height 13
radio input "true"
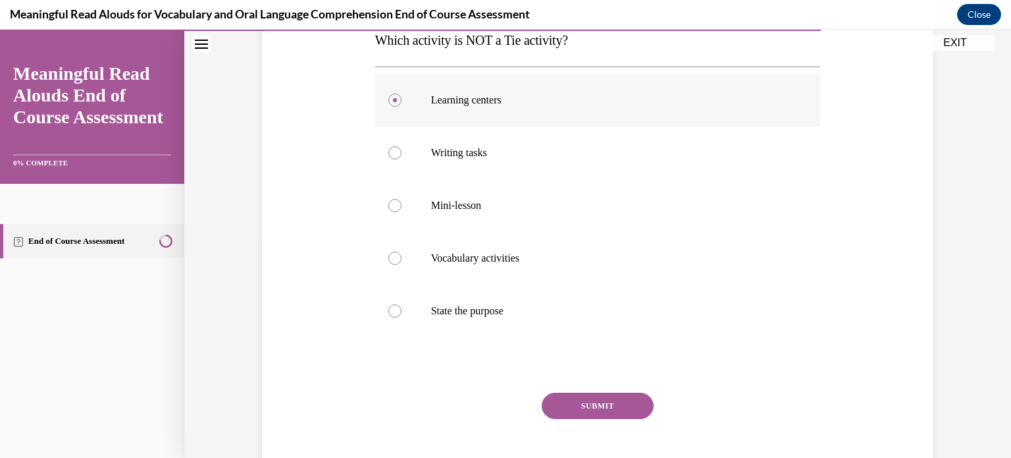
scroll to position [224, 0]
click at [579, 402] on button "SUBMIT" at bounding box center [598, 405] width 112 height 26
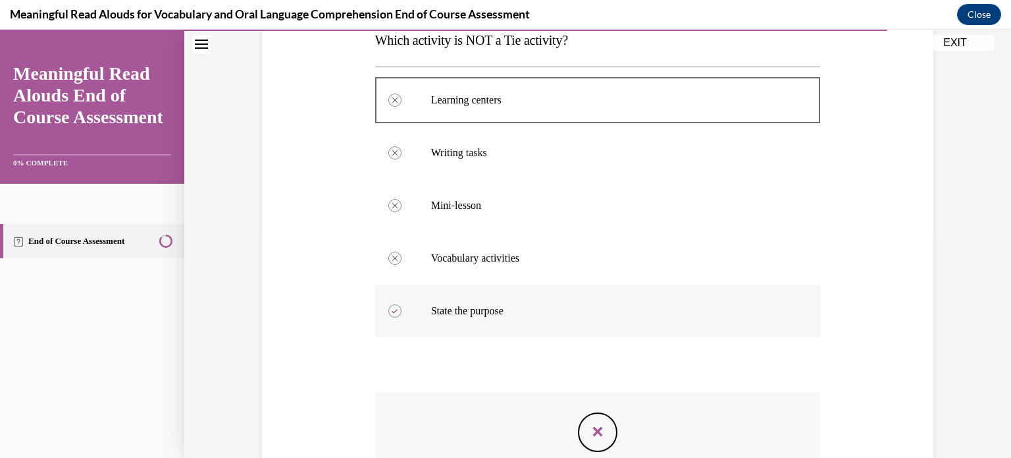
scroll to position [399, 0]
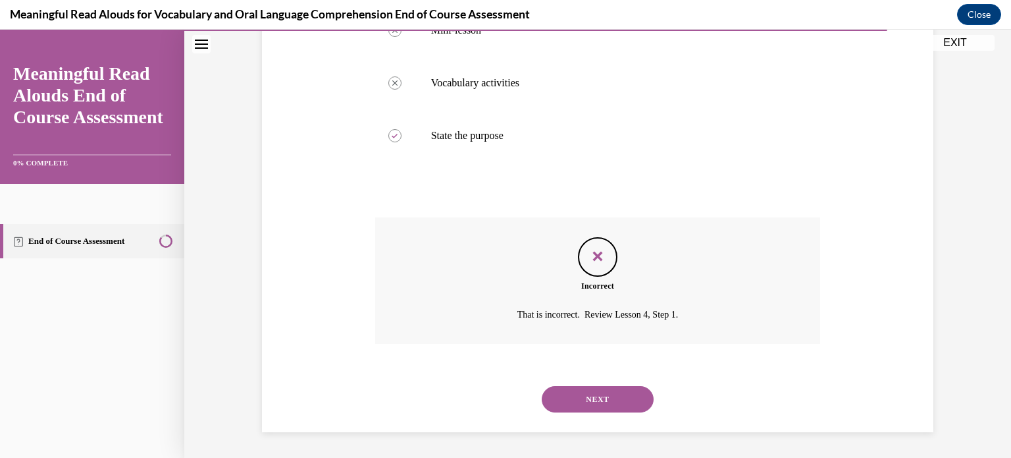
click at [590, 401] on button "NEXT" at bounding box center [598, 399] width 112 height 26
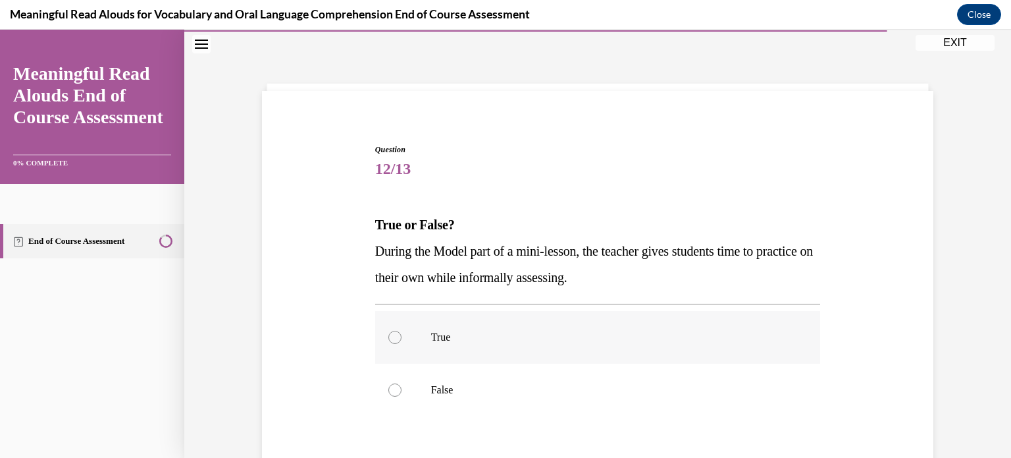
click at [391, 336] on div at bounding box center [394, 336] width 13 height 13
click at [391, 336] on input "True" at bounding box center [394, 336] width 13 height 13
radio input "true"
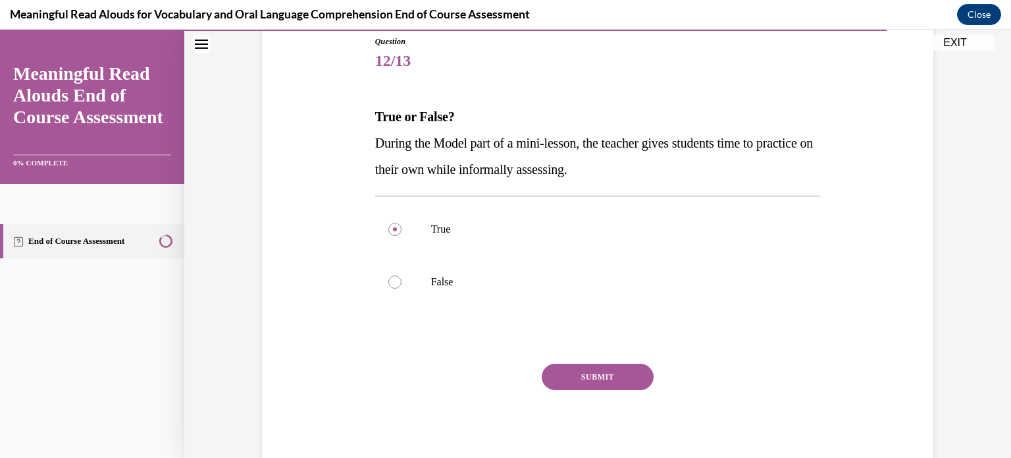
click at [577, 373] on button "SUBMIT" at bounding box center [598, 376] width 112 height 26
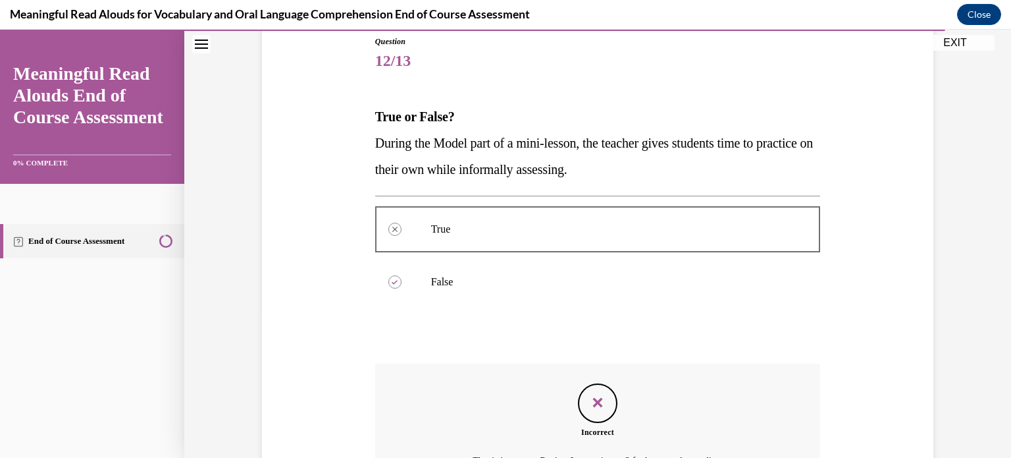
scroll to position [294, 0]
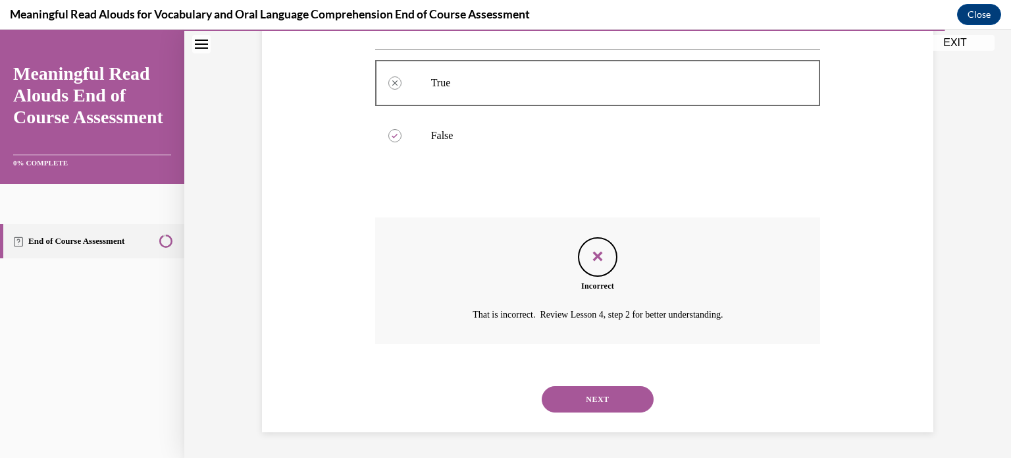
click at [590, 390] on button "NEXT" at bounding box center [598, 399] width 112 height 26
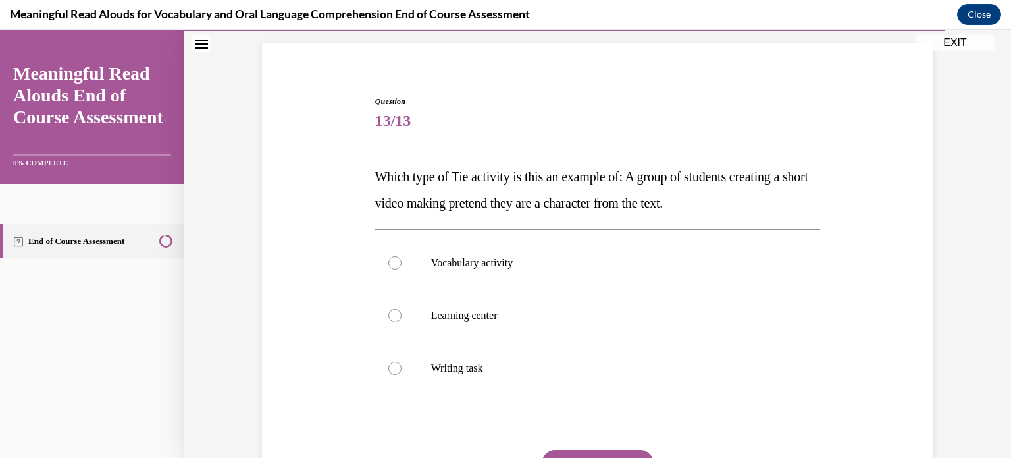
scroll to position [89, 0]
click at [388, 310] on div at bounding box center [394, 313] width 13 height 13
click at [388, 310] on input "Learning center" at bounding box center [394, 313] width 13 height 13
radio input "true"
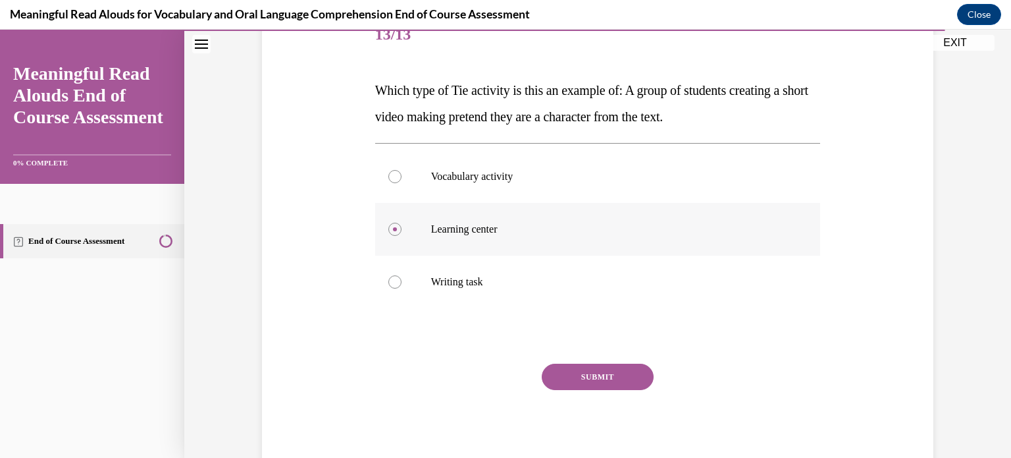
click at [462, 311] on div "Vocabulary activity Learning center Writing task" at bounding box center [598, 229] width 446 height 172
click at [608, 372] on button "SUBMIT" at bounding box center [598, 376] width 112 height 26
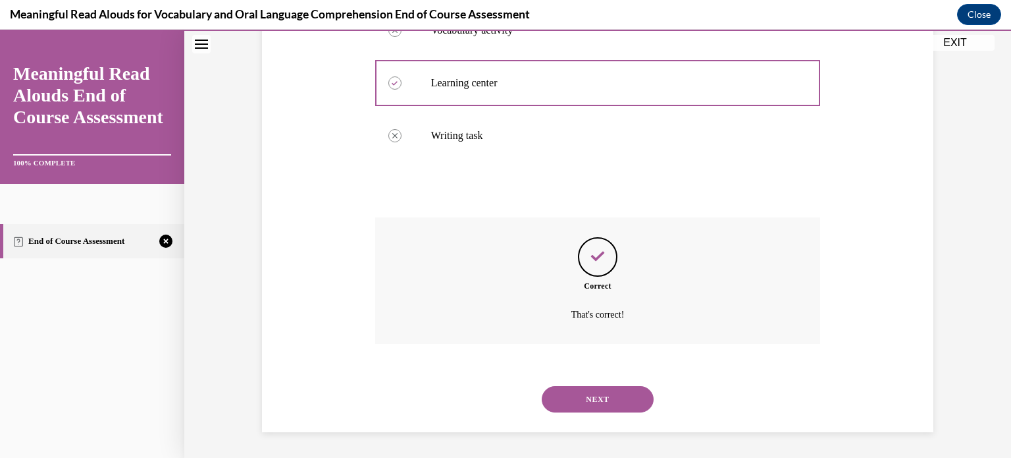
scroll to position [319, 0]
click at [588, 396] on button "NEXT" at bounding box center [598, 399] width 112 height 26
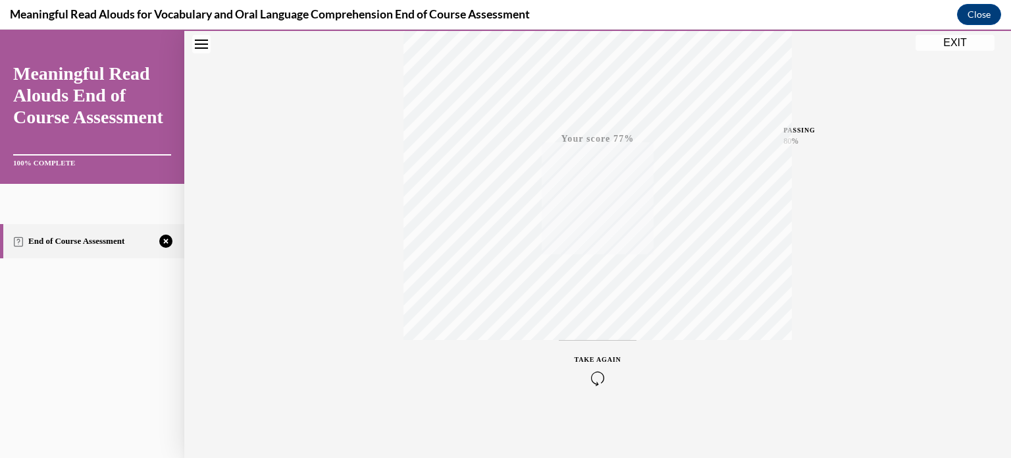
scroll to position [0, 0]
